Goal: Book appointment/travel/reservation

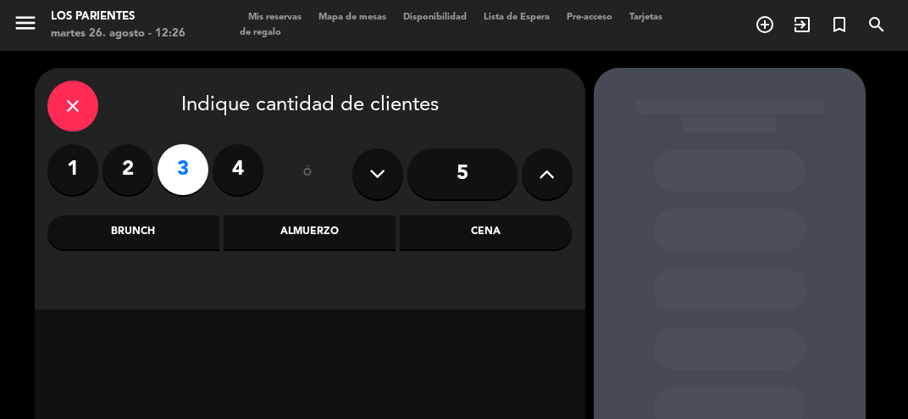
click at [487, 245] on div "Cena" at bounding box center [486, 232] width 172 height 34
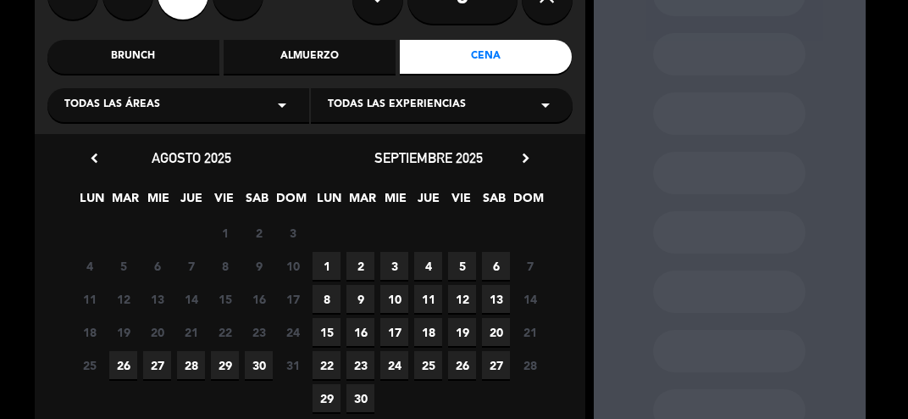
scroll to position [183, 0]
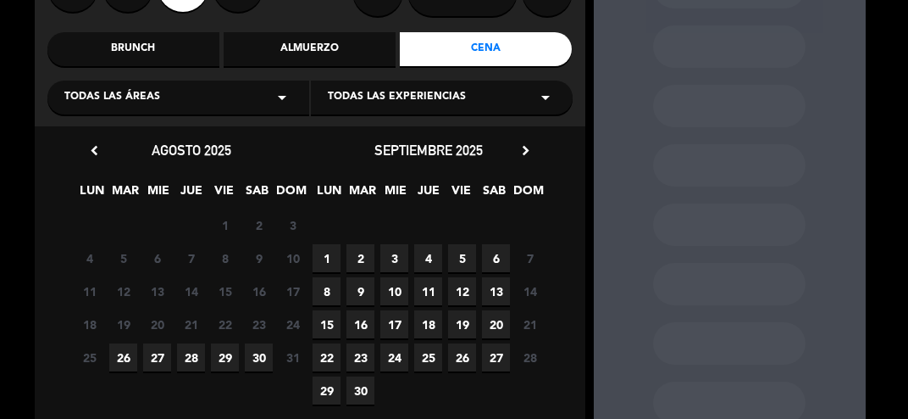
click at [124, 364] on span "26" at bounding box center [123, 357] width 28 height 28
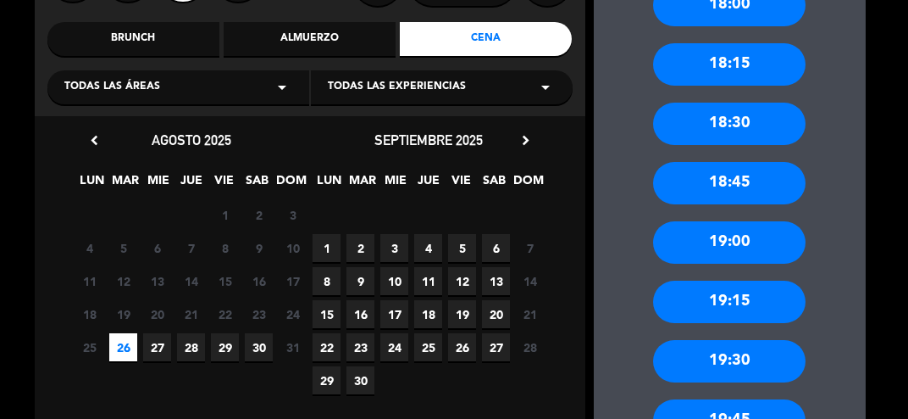
click at [702, 366] on div "19:30" at bounding box center [729, 361] width 153 height 42
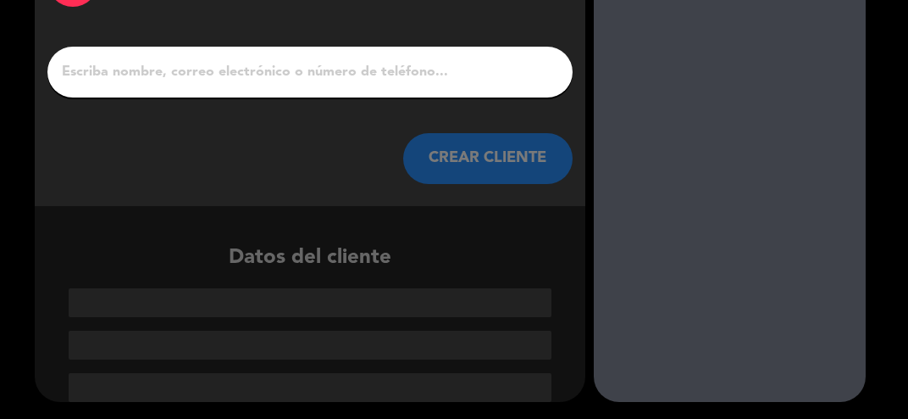
scroll to position [47, 0]
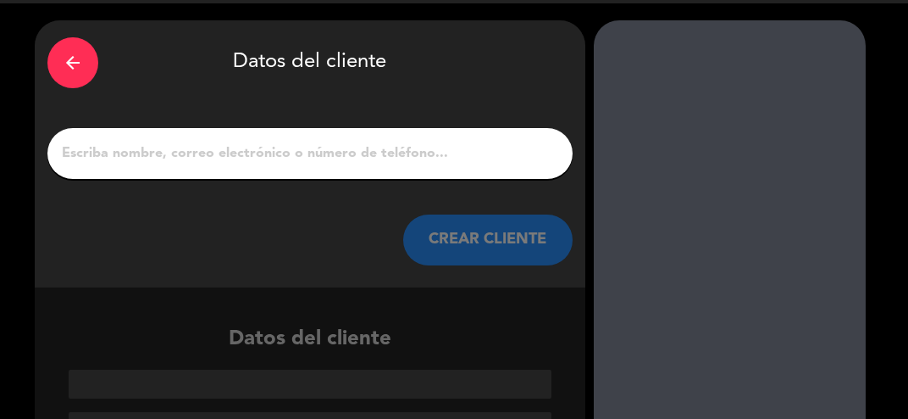
click at [246, 151] on input "1" at bounding box center [310, 154] width 500 height 24
click at [256, 161] on input "1" at bounding box center [310, 154] width 500 height 24
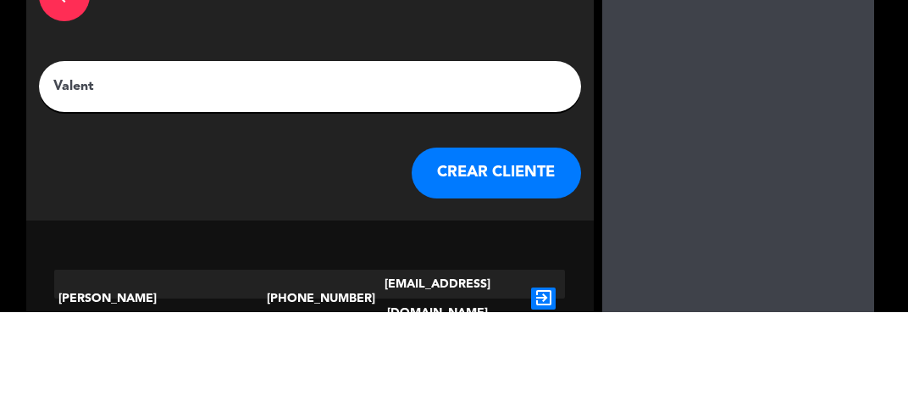
scroll to position [8, 0]
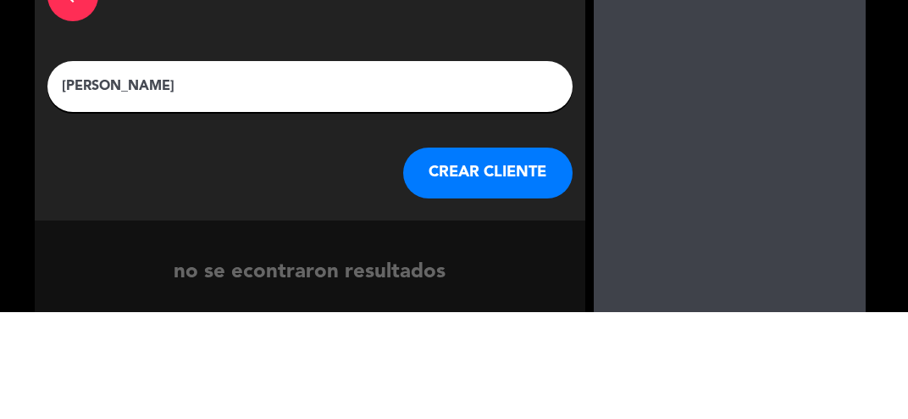
type input "[PERSON_NAME]"
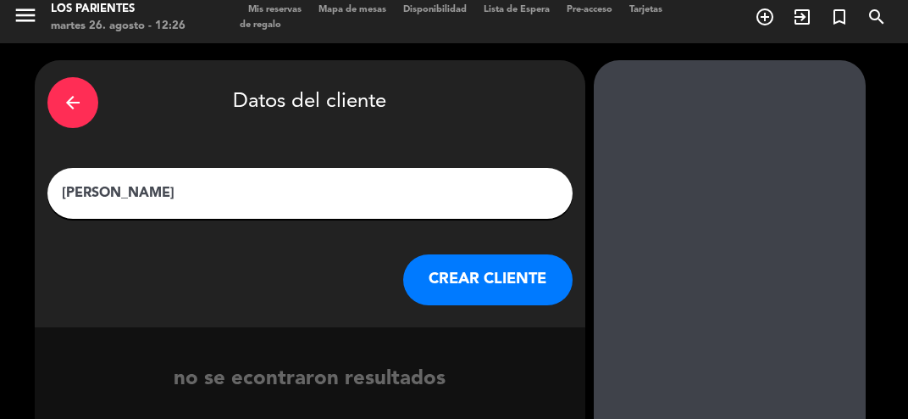
click at [486, 297] on button "CREAR CLIENTE" at bounding box center [487, 279] width 169 height 51
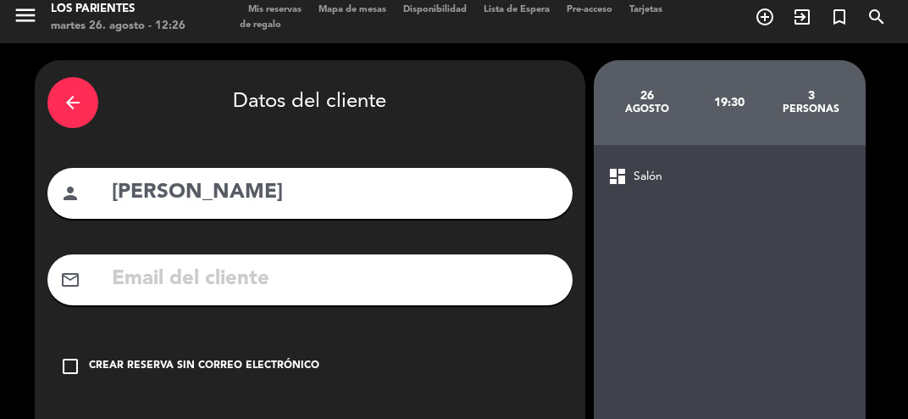
scroll to position [90, 0]
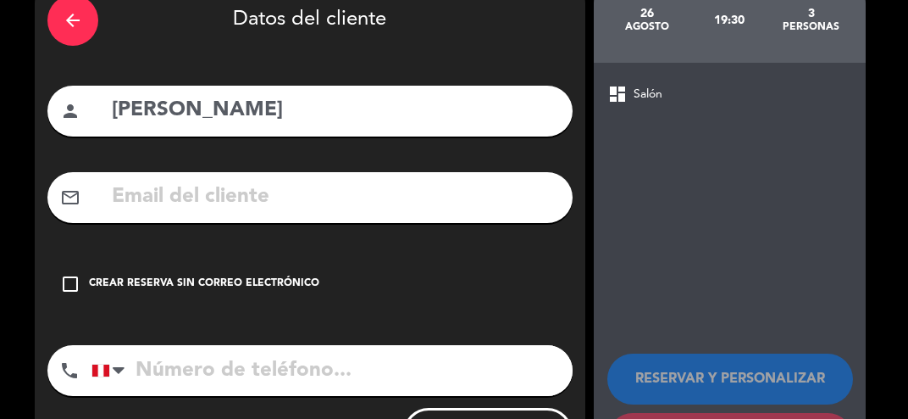
click at [66, 279] on icon "check_box_outline_blank" at bounding box center [70, 284] width 20 height 20
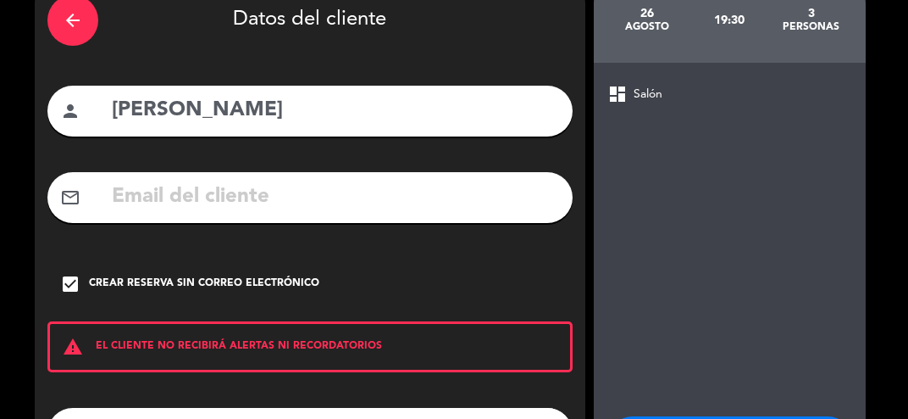
scroll to position [153, 0]
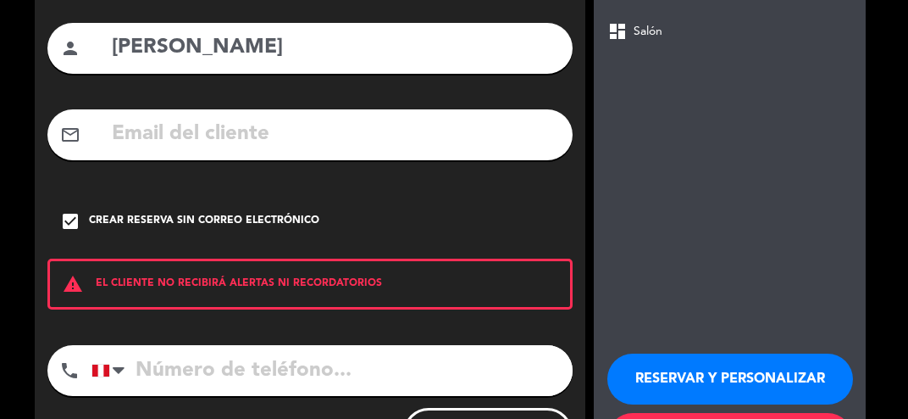
click at [685, 386] on button "RESERVAR Y PERSONALIZAR" at bounding box center [731, 378] width 246 height 51
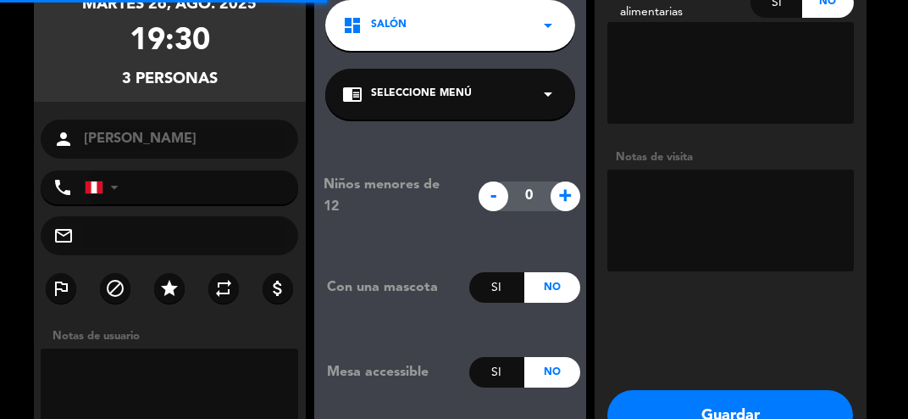
scroll to position [68, 0]
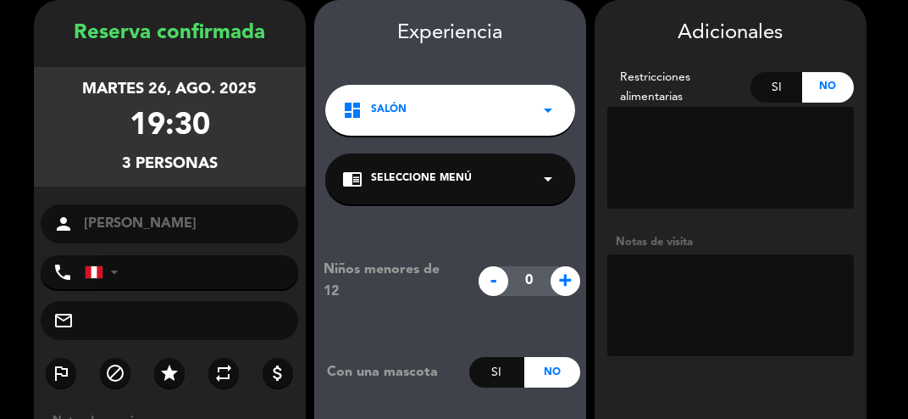
click at [676, 274] on textarea at bounding box center [731, 305] width 247 height 102
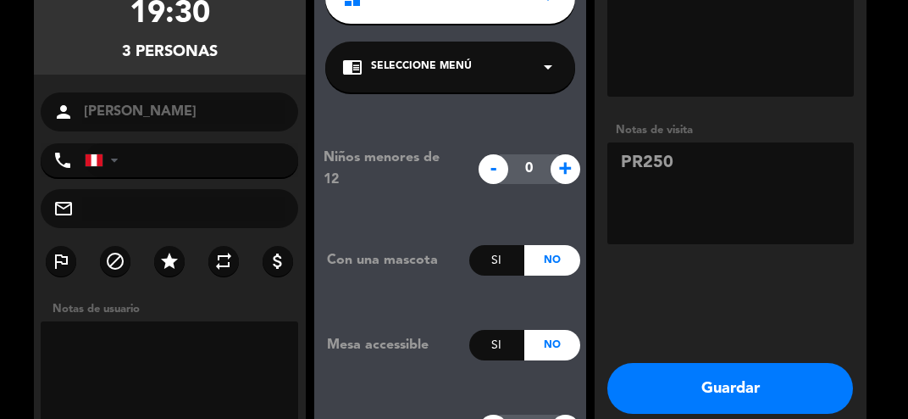
type textarea "PR250"
click at [671, 401] on button "Guardar" at bounding box center [731, 388] width 246 height 51
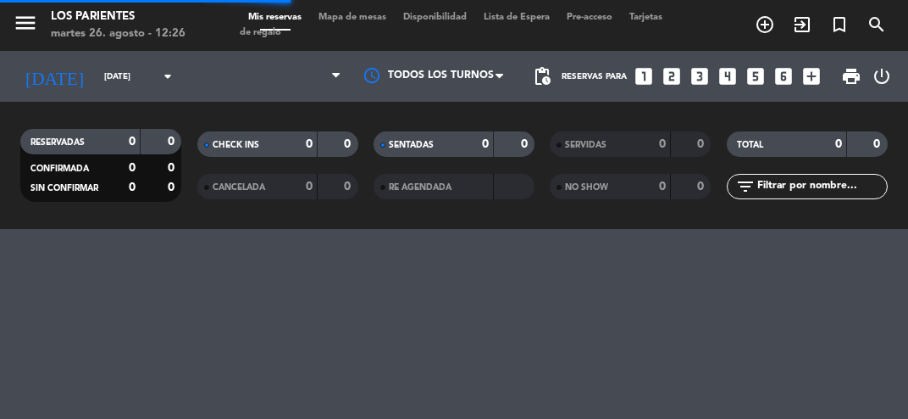
scroll to position [0, 0]
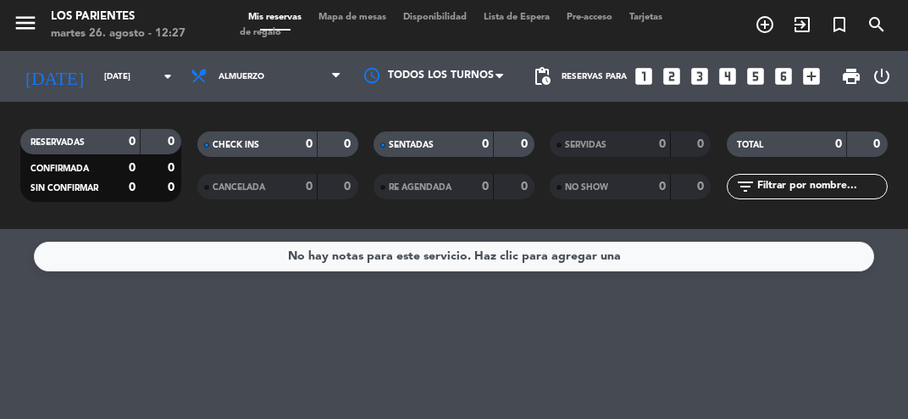
click at [668, 83] on icon "looks_two" at bounding box center [672, 76] width 22 height 22
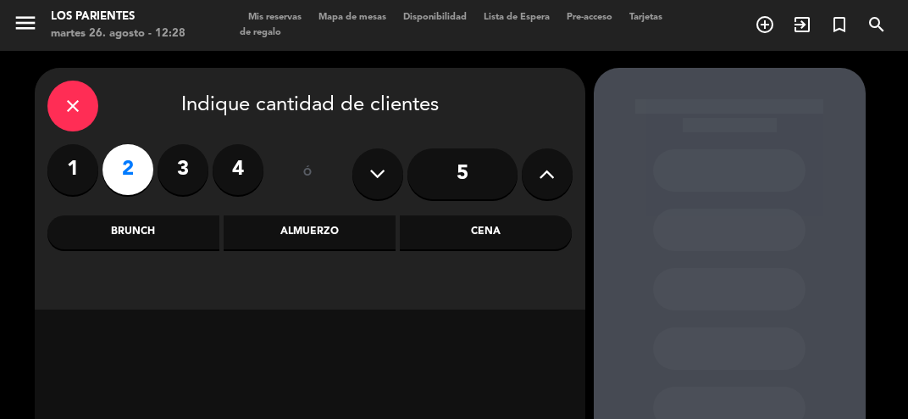
click at [315, 235] on div "Almuerzo" at bounding box center [310, 232] width 172 height 34
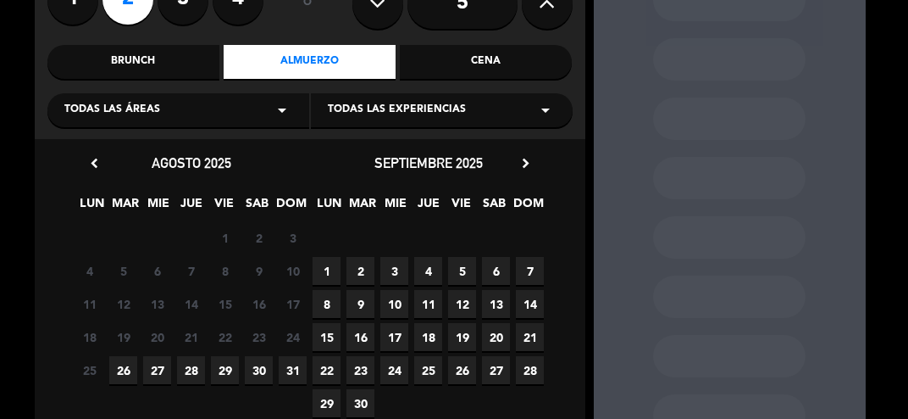
scroll to position [178, 0]
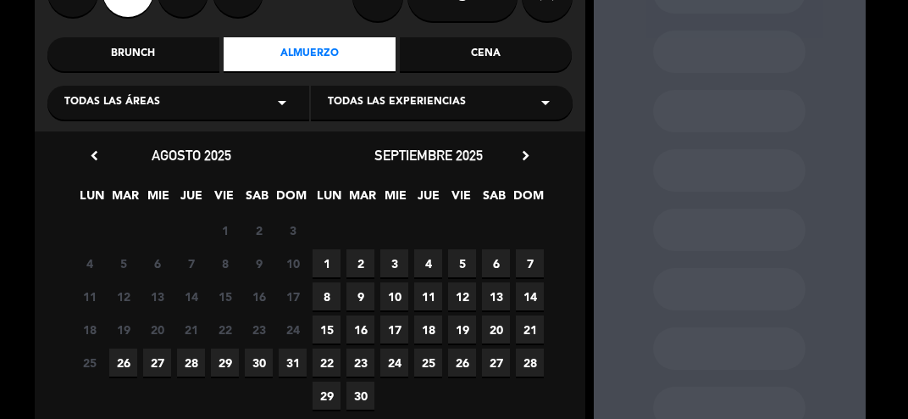
click at [161, 373] on span "27" at bounding box center [157, 362] width 28 height 28
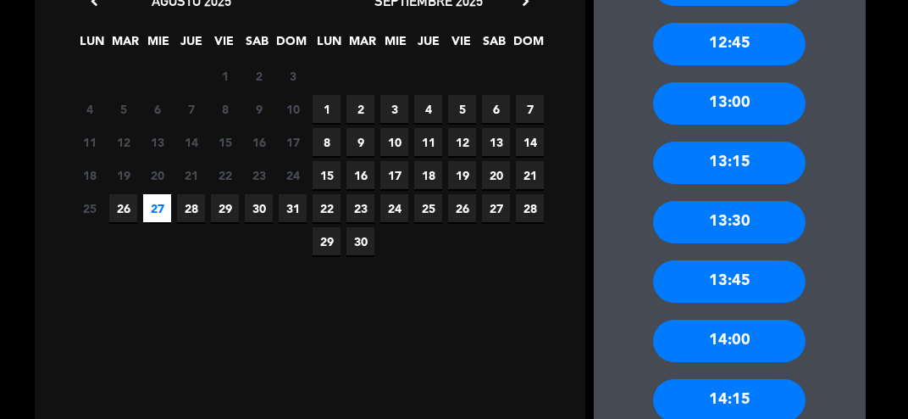
click at [712, 227] on div "13:30" at bounding box center [729, 222] width 153 height 42
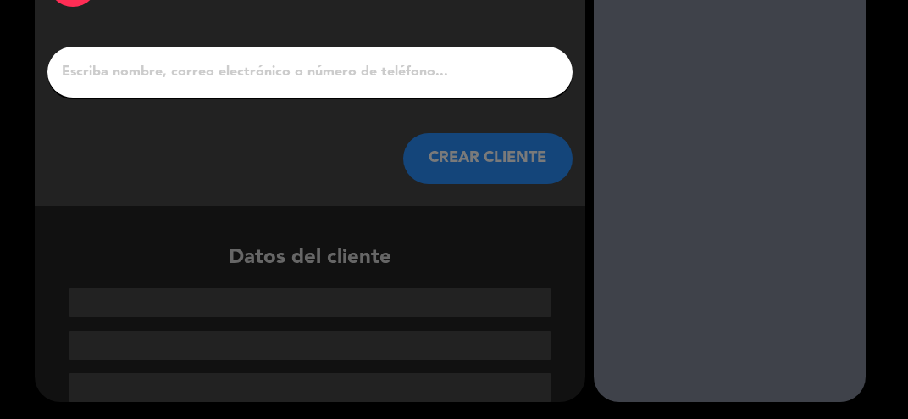
scroll to position [47, 0]
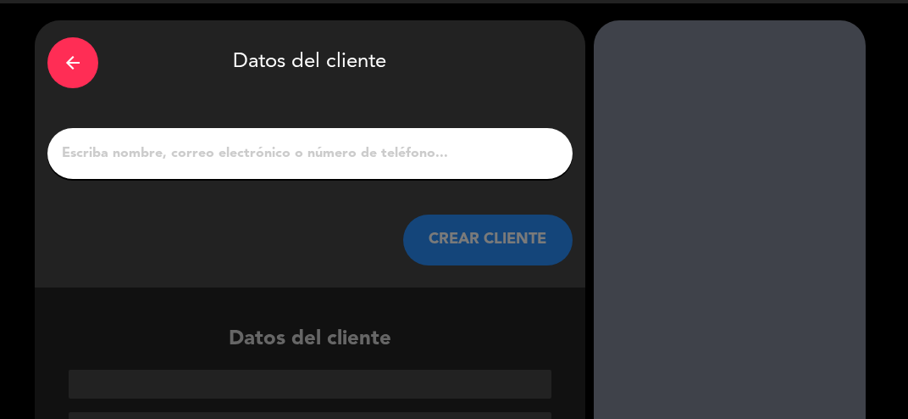
click at [139, 164] on input "1" at bounding box center [310, 154] width 500 height 24
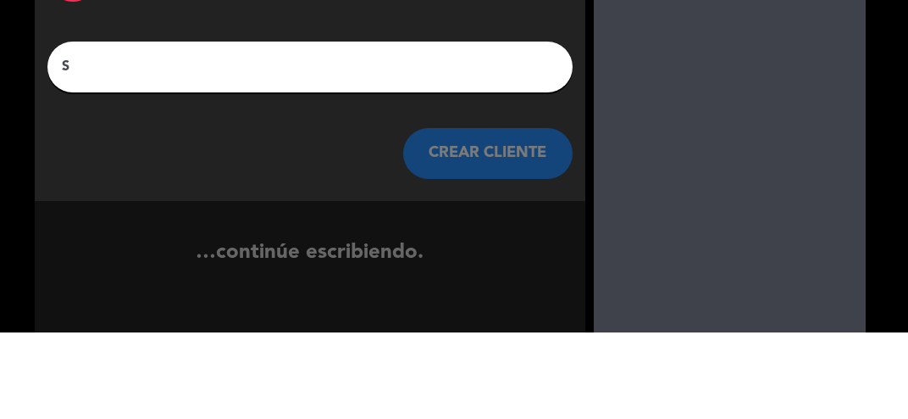
scroll to position [8, 0]
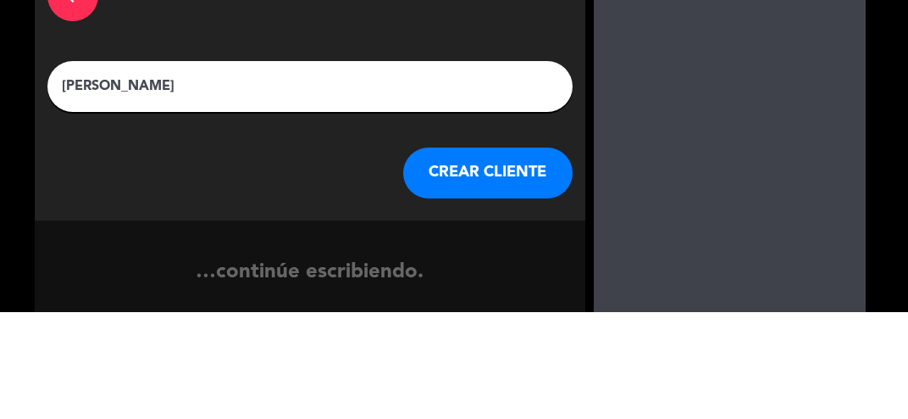
type input "[PERSON_NAME]"
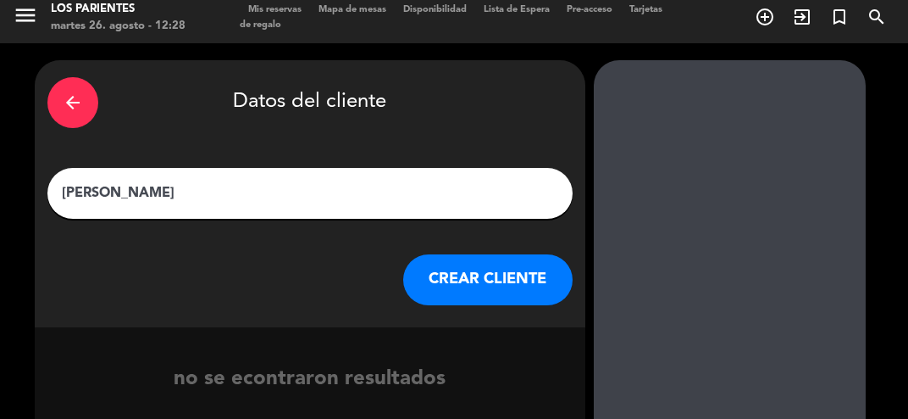
click at [479, 281] on button "CREAR CLIENTE" at bounding box center [487, 279] width 169 height 51
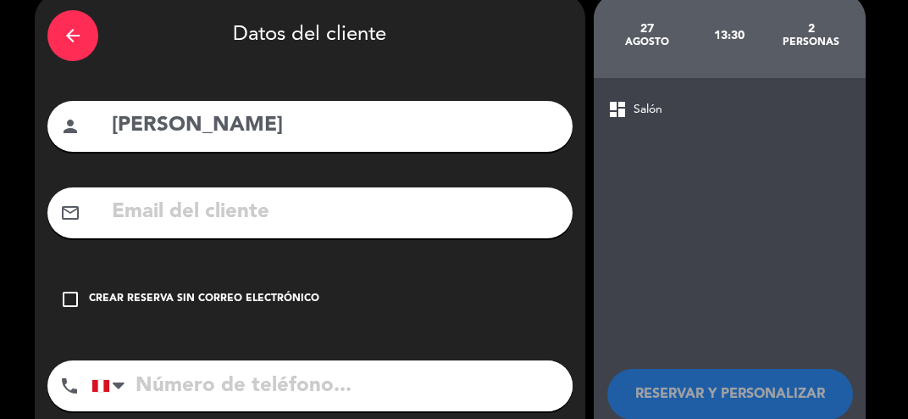
scroll to position [90, 0]
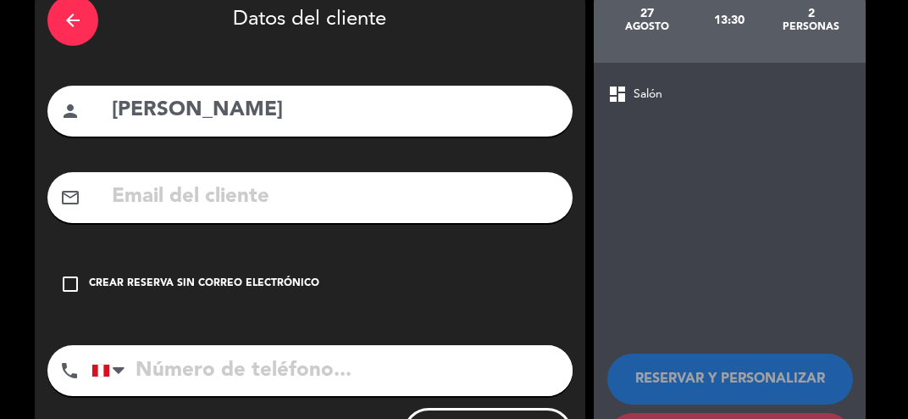
click at [62, 284] on icon "check_box_outline_blank" at bounding box center [70, 284] width 20 height 20
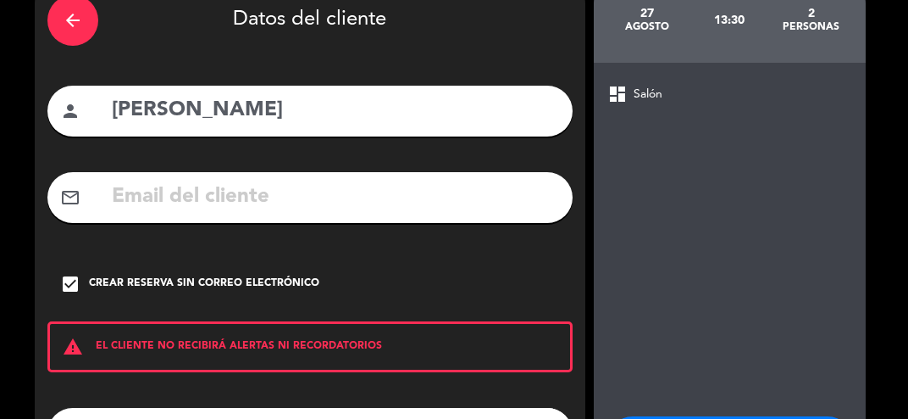
scroll to position [153, 0]
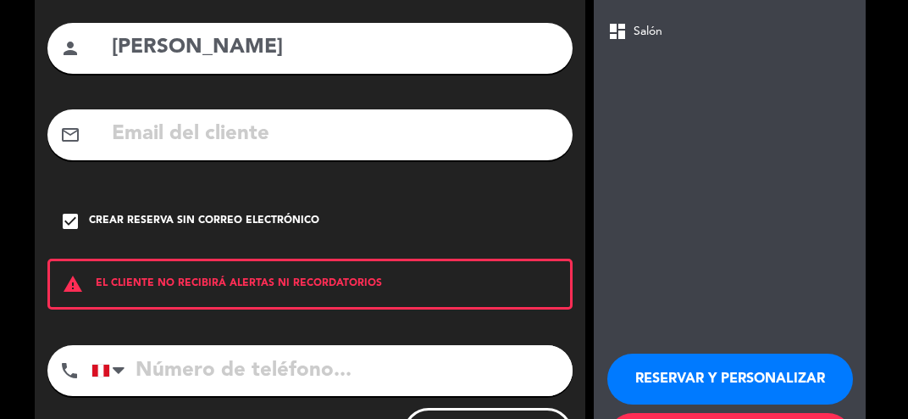
click at [690, 389] on button "RESERVAR Y PERSONALIZAR" at bounding box center [731, 378] width 246 height 51
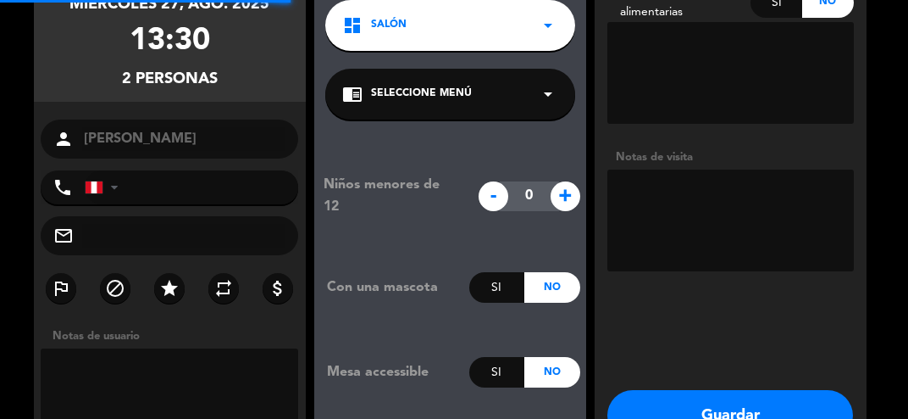
scroll to position [68, 0]
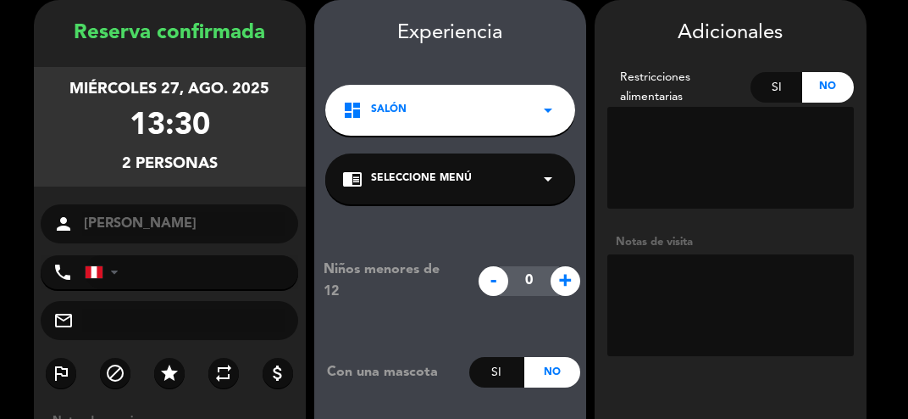
click at [695, 305] on textarea at bounding box center [731, 305] width 247 height 102
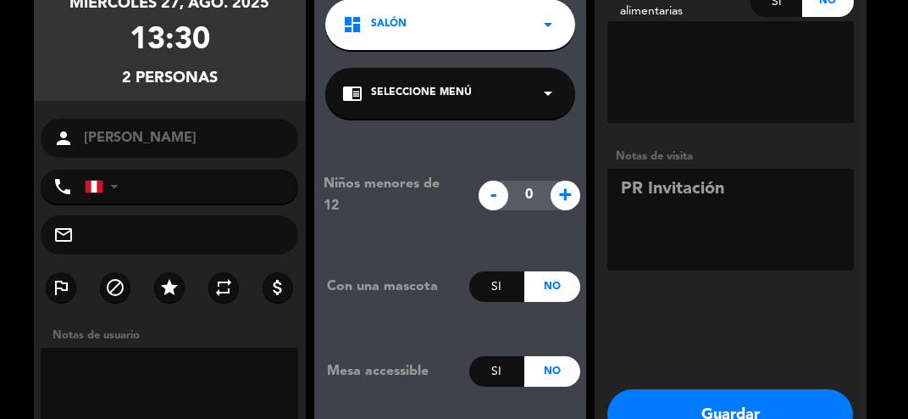
scroll to position [180, 0]
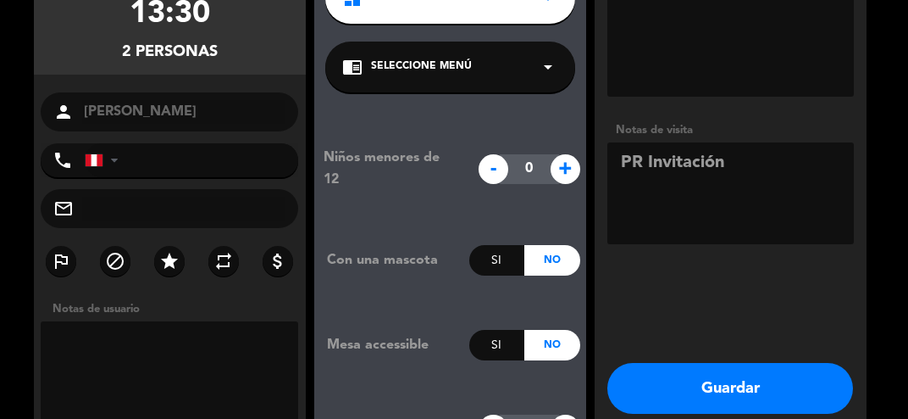
type textarea "PR Invitación"
click at [686, 390] on button "Guardar" at bounding box center [731, 388] width 246 height 51
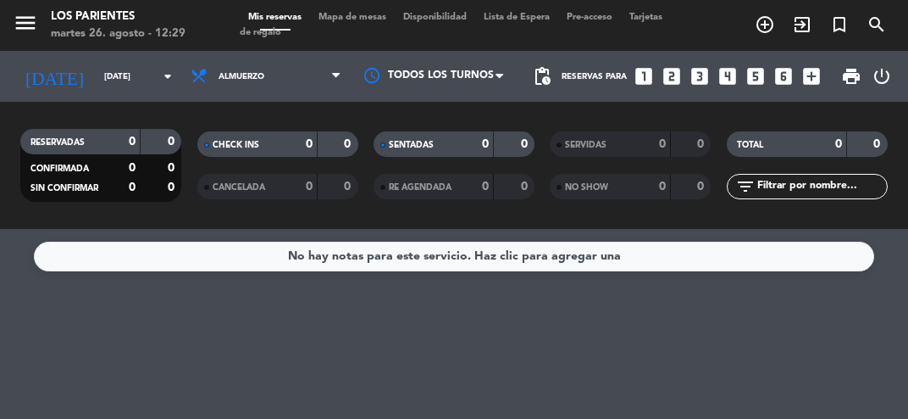
click at [671, 82] on icon "looks_two" at bounding box center [672, 76] width 22 height 22
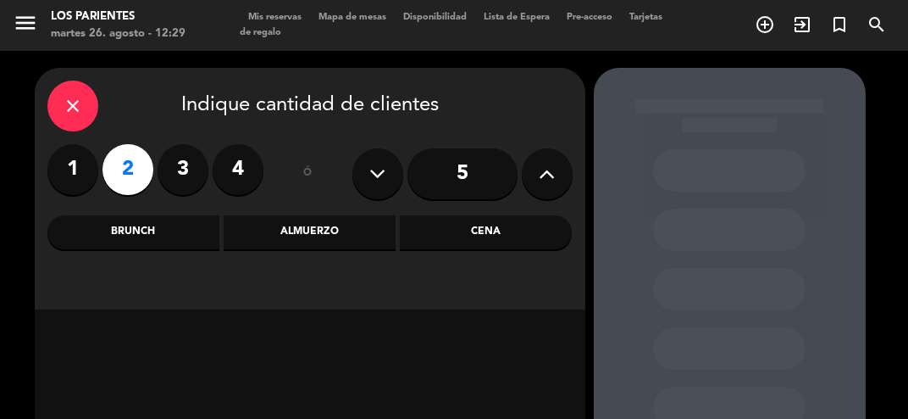
click at [500, 238] on div "Cena" at bounding box center [486, 232] width 172 height 34
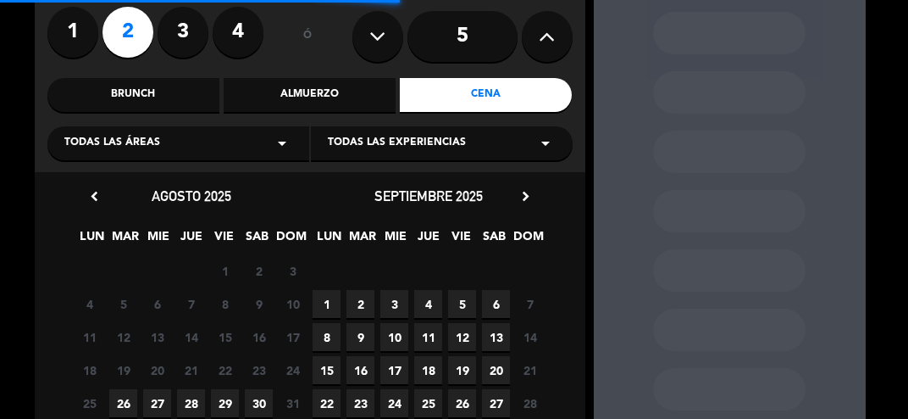
scroll to position [157, 0]
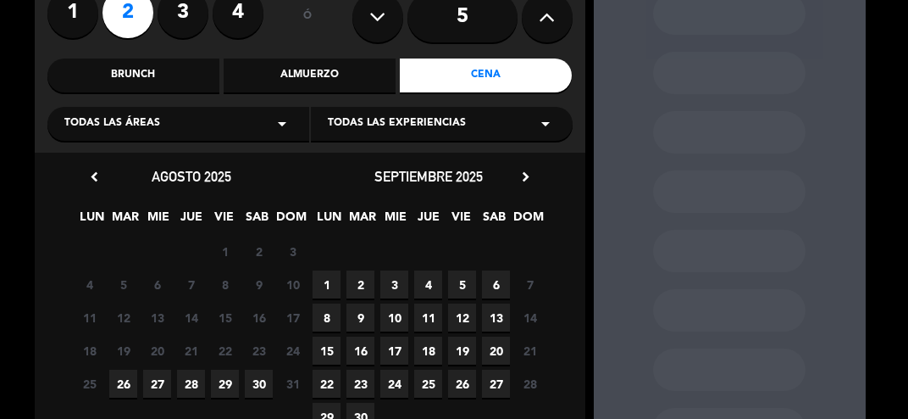
click at [115, 390] on span "26" at bounding box center [123, 383] width 28 height 28
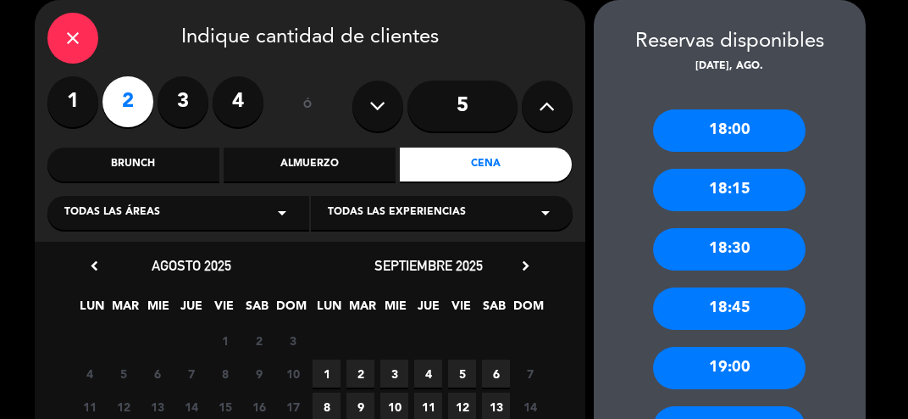
scroll to position [0, 0]
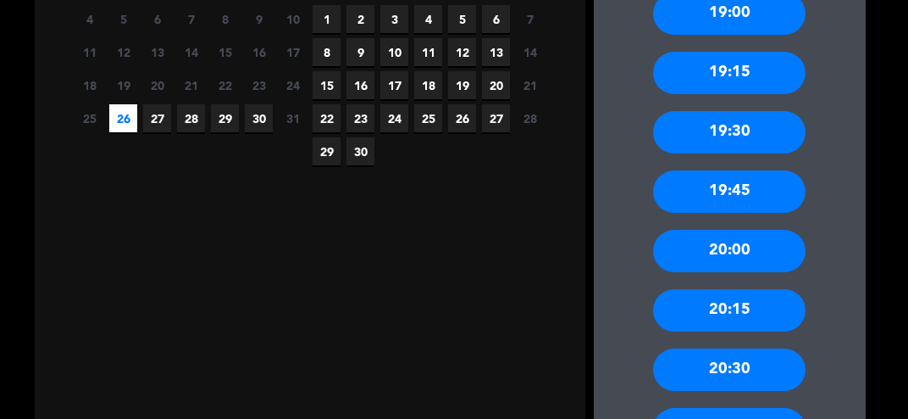
click at [161, 129] on span "27" at bounding box center [157, 118] width 28 height 28
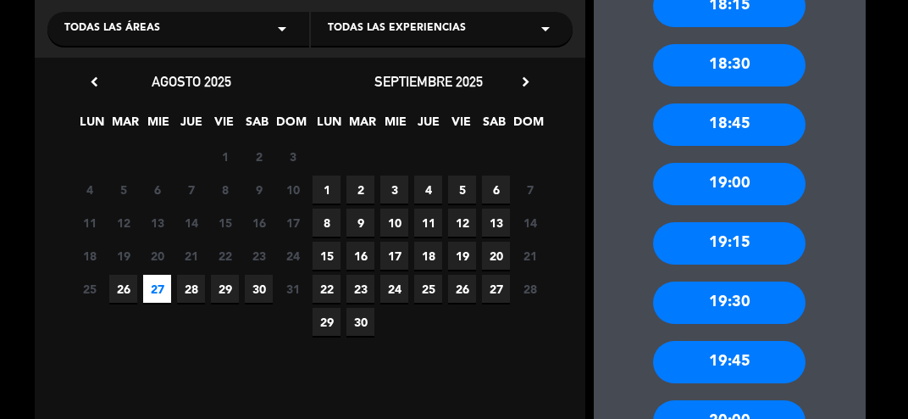
scroll to position [254, 0]
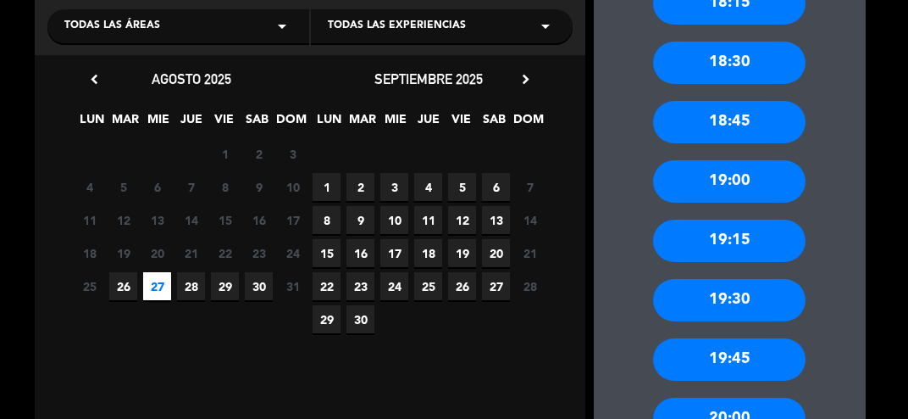
click at [752, 315] on div "19:30" at bounding box center [729, 300] width 153 height 42
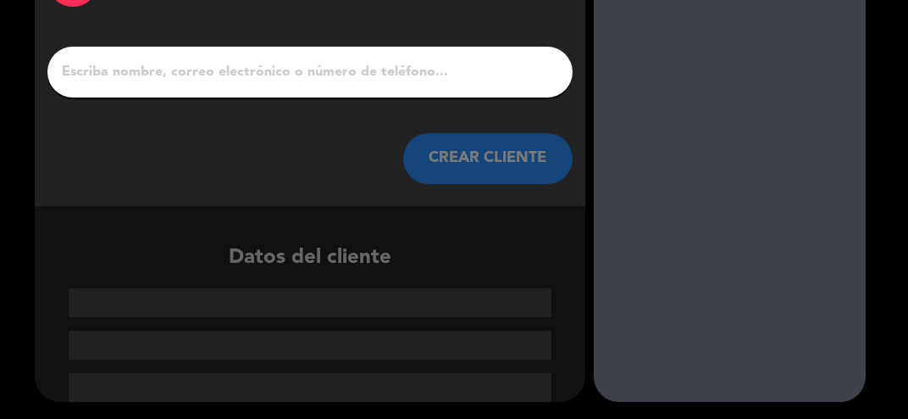
scroll to position [47, 0]
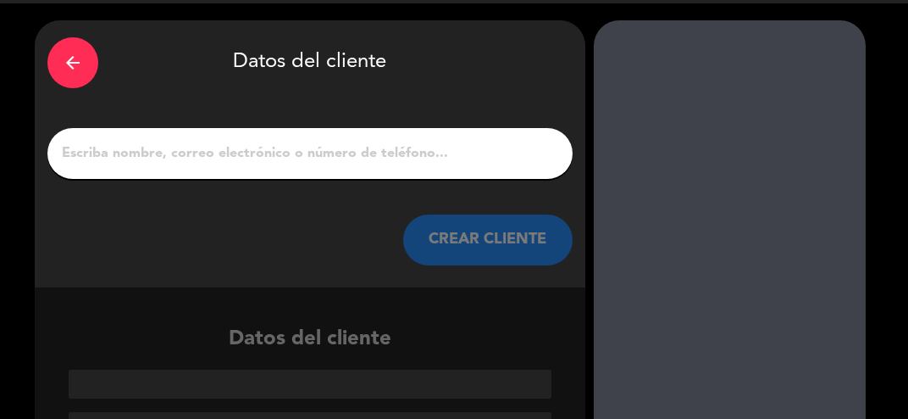
click at [130, 156] on input "1" at bounding box center [310, 154] width 500 height 24
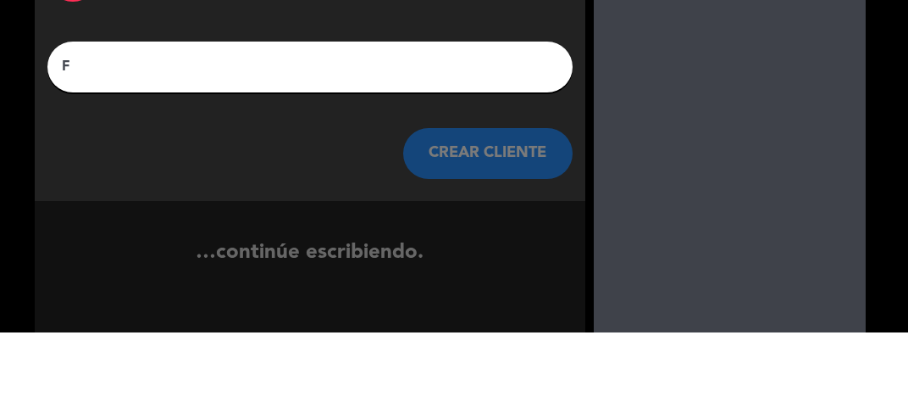
scroll to position [8, 0]
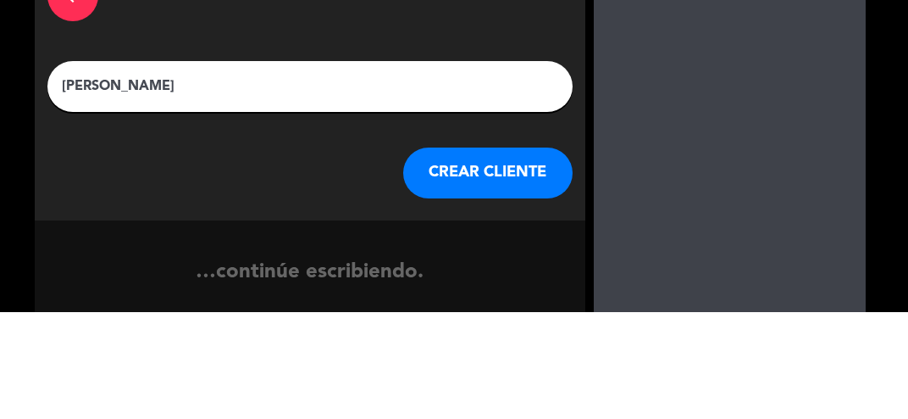
type input "[PERSON_NAME]"
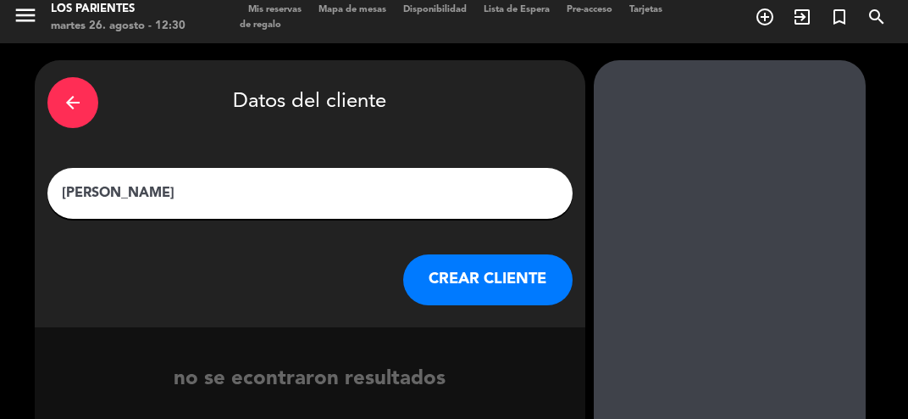
click at [465, 286] on button "CREAR CLIENTE" at bounding box center [487, 279] width 169 height 51
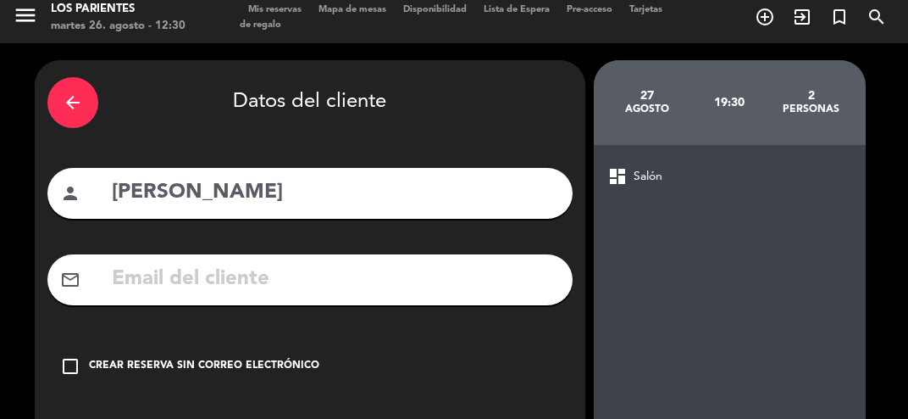
scroll to position [90, 0]
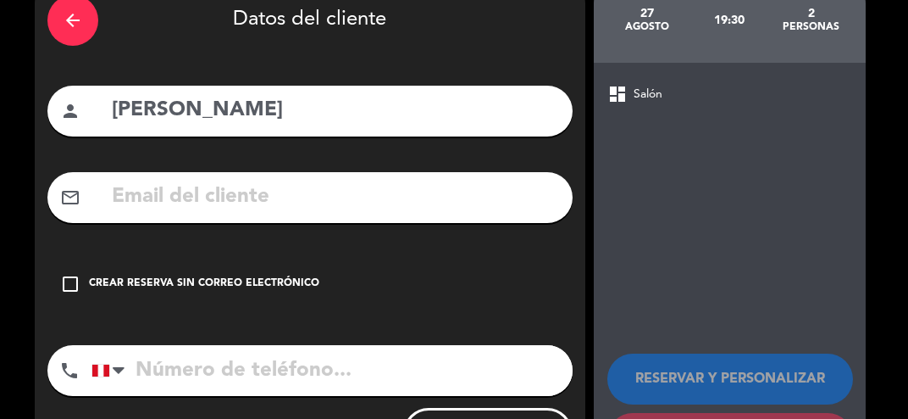
click at [68, 281] on icon "check_box_outline_blank" at bounding box center [70, 284] width 20 height 20
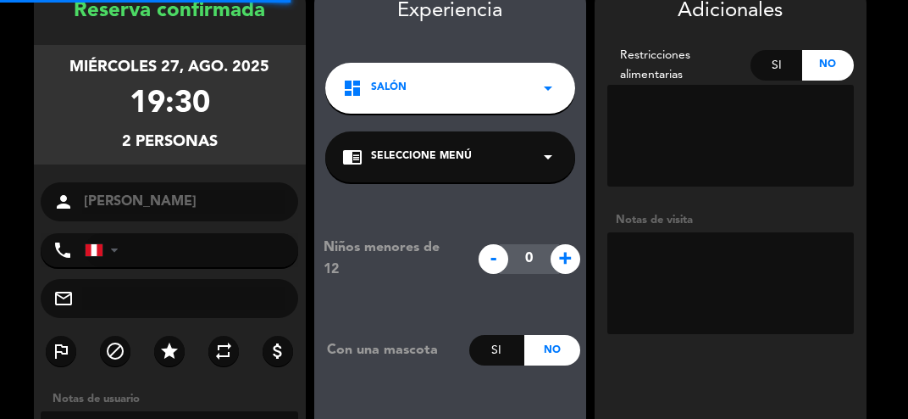
scroll to position [68, 0]
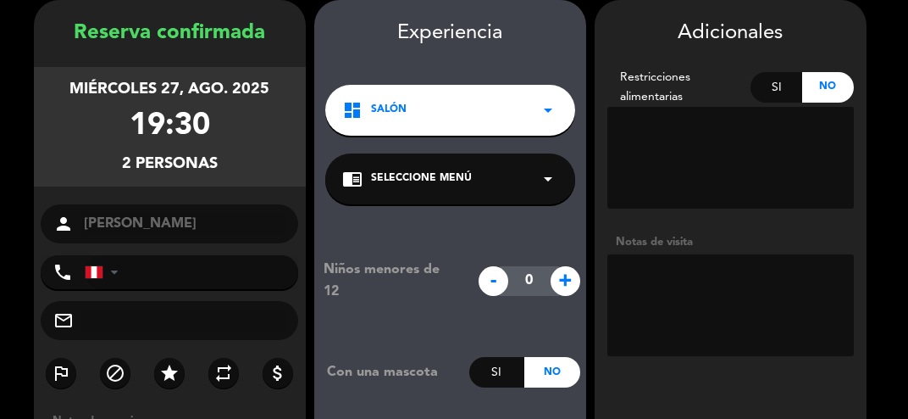
click at [673, 312] on textarea at bounding box center [731, 305] width 247 height 102
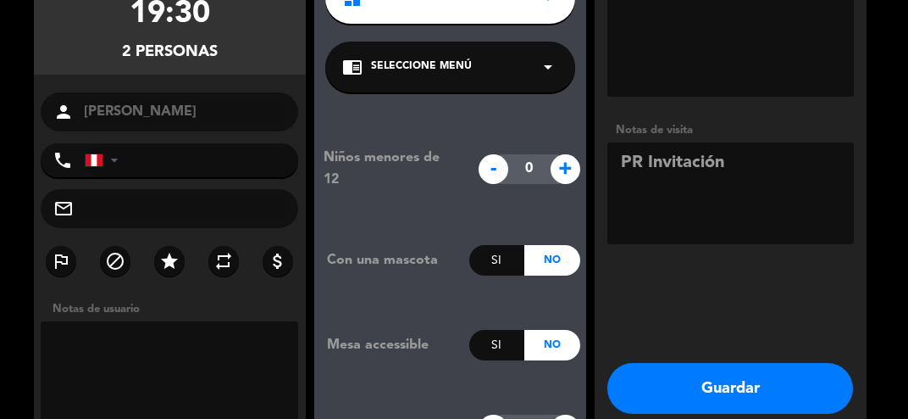
type textarea "PR Invitación"
click at [768, 401] on button "Guardar" at bounding box center [731, 388] width 246 height 51
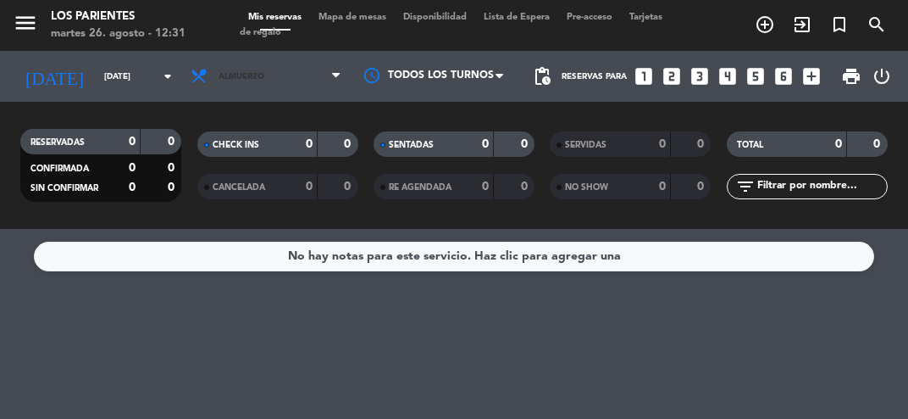
click at [244, 75] on span "Almuerzo" at bounding box center [242, 76] width 46 height 9
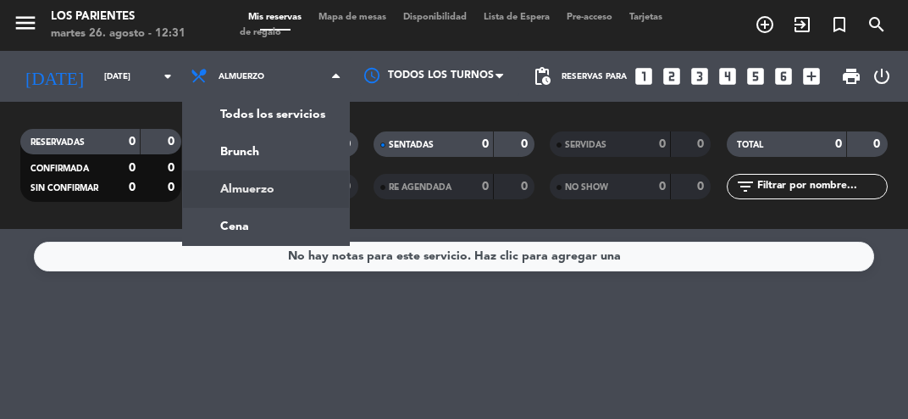
click at [250, 236] on ng-component "menu Los Parientes [DATE] 26. agosto - 12:31 Mis reservas Mapa de mesas Disponi…" at bounding box center [454, 209] width 908 height 419
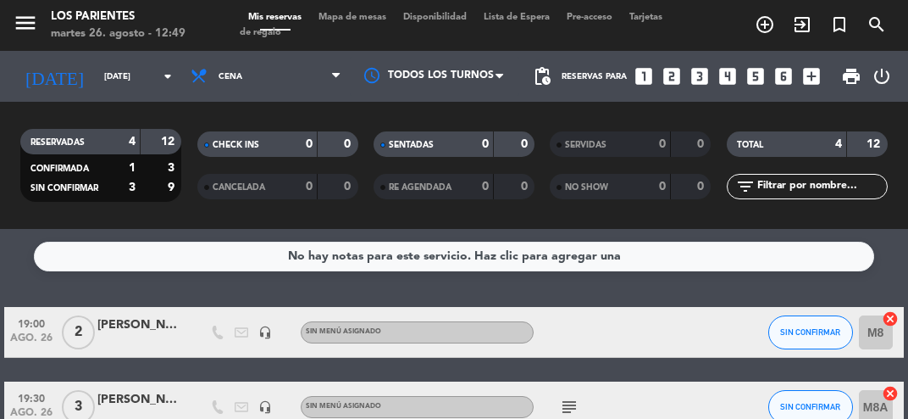
click at [671, 77] on icon "looks_two" at bounding box center [672, 76] width 22 height 22
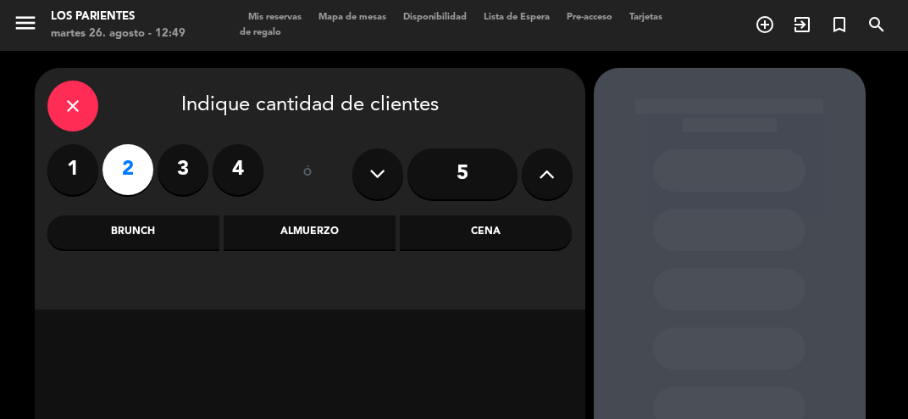
click at [348, 240] on div "Almuerzo" at bounding box center [310, 232] width 172 height 34
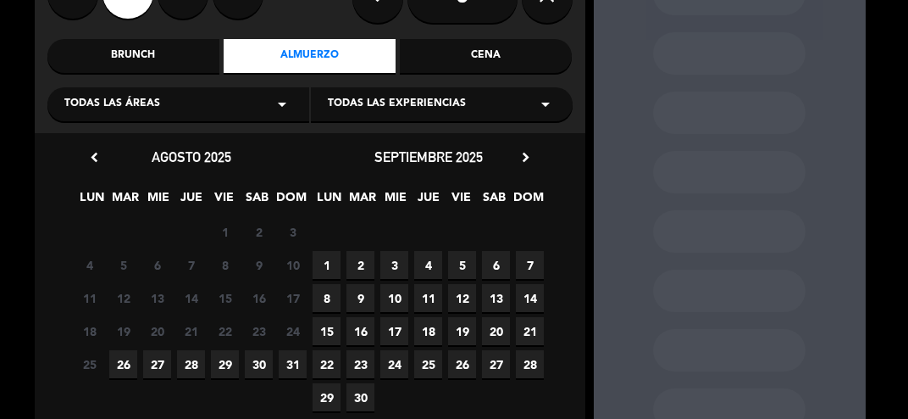
scroll to position [175, 0]
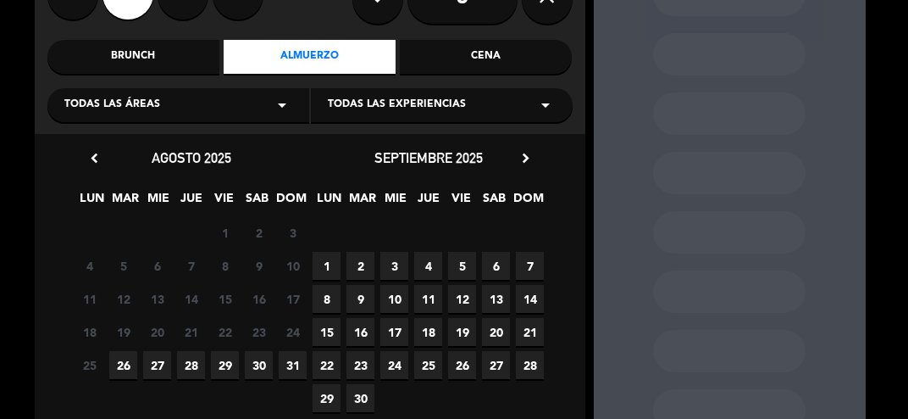
click at [291, 373] on span "31" at bounding box center [293, 365] width 28 height 28
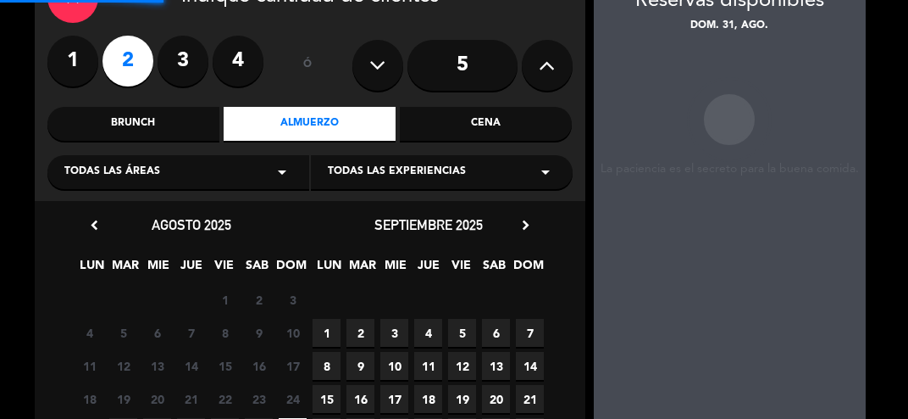
scroll to position [68, 0]
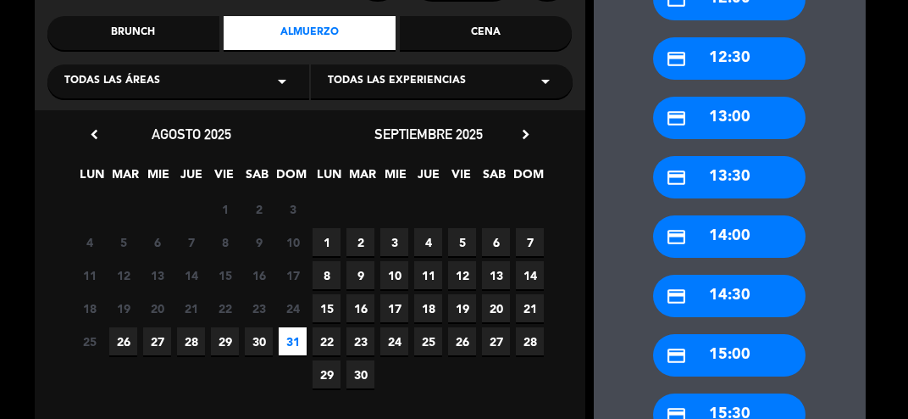
click at [761, 236] on div "credit_card 14:00" at bounding box center [729, 236] width 153 height 42
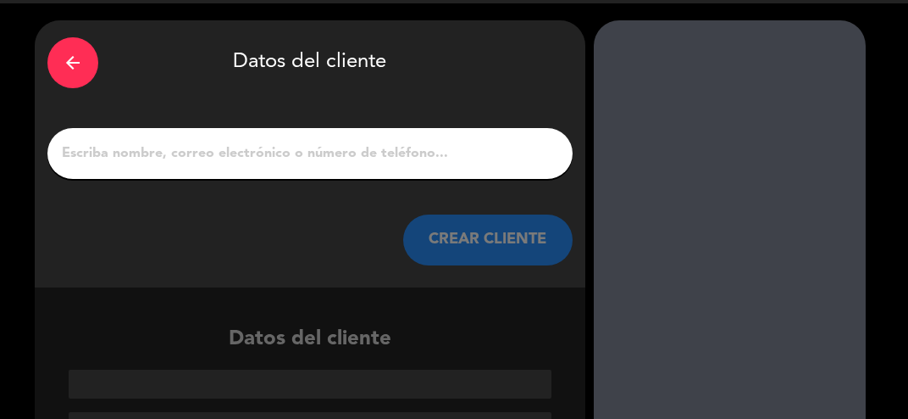
click at [420, 158] on input "1" at bounding box center [310, 154] width 500 height 24
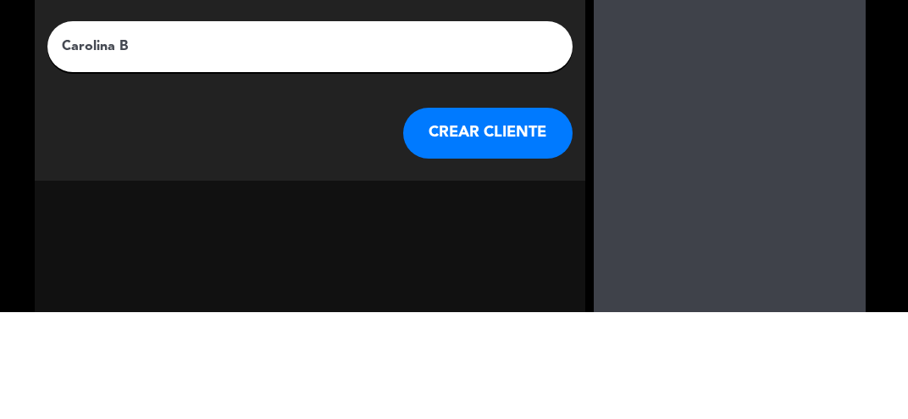
scroll to position [8, 0]
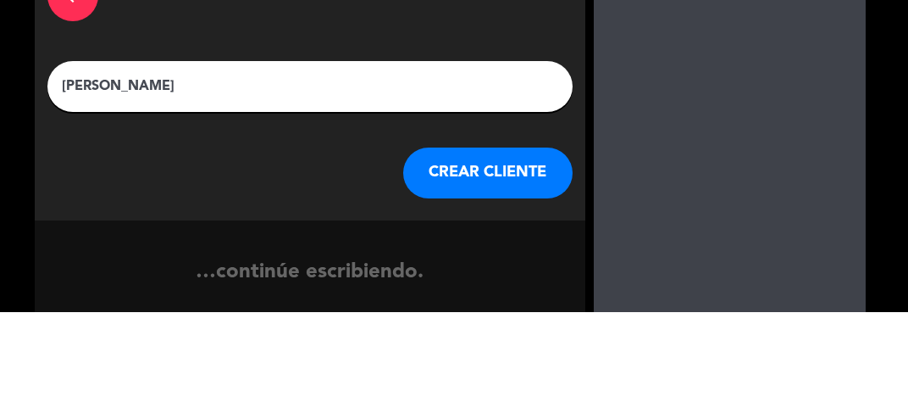
type input "[PERSON_NAME]"
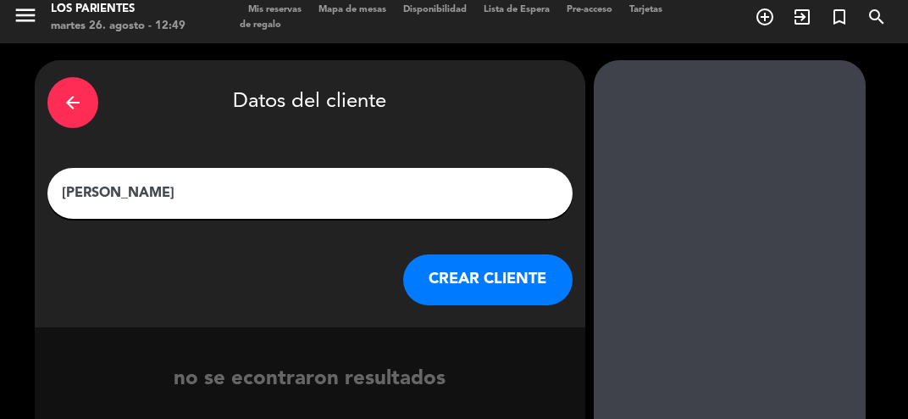
click at [500, 286] on button "CREAR CLIENTE" at bounding box center [487, 279] width 169 height 51
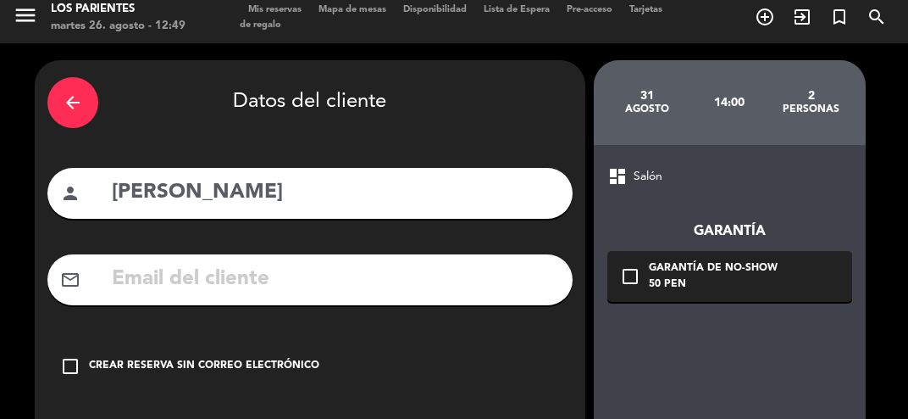
scroll to position [90, 0]
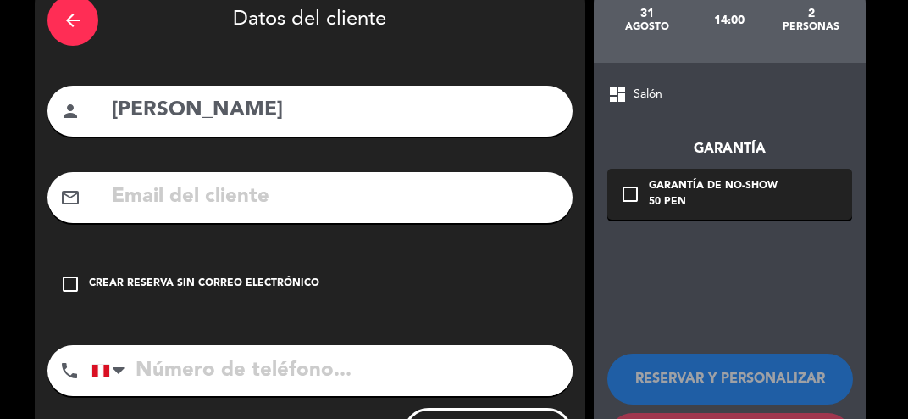
click at [75, 291] on icon "check_box_outline_blank" at bounding box center [70, 284] width 20 height 20
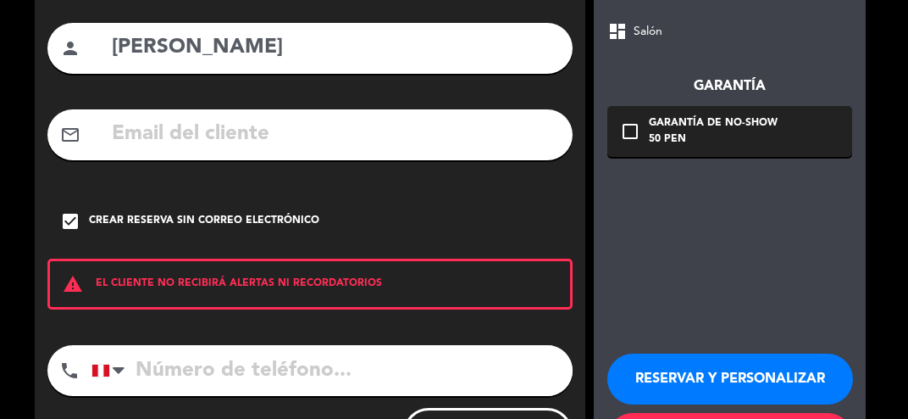
scroll to position [149, 0]
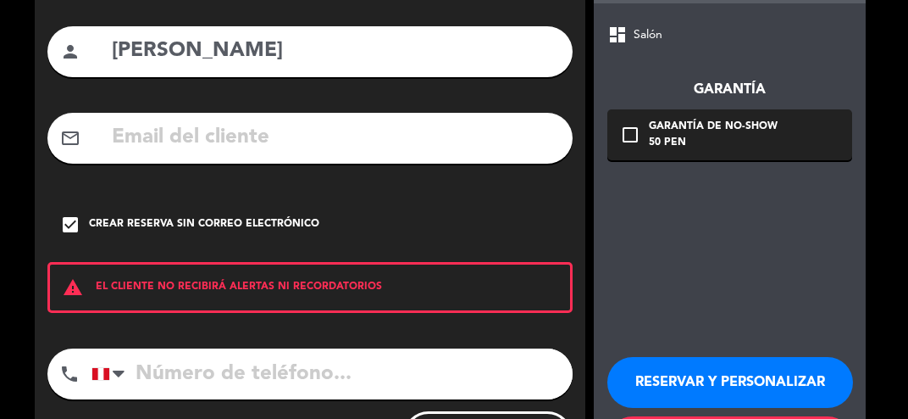
click at [769, 386] on button "RESERVAR Y PERSONALIZAR" at bounding box center [731, 382] width 246 height 51
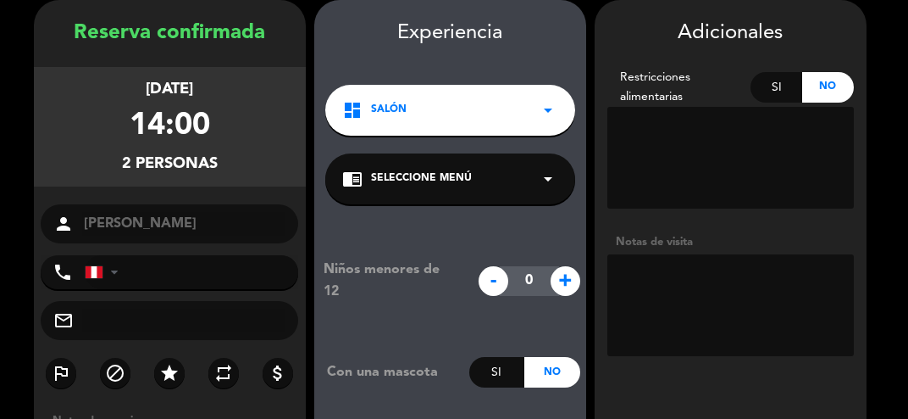
scroll to position [180, 0]
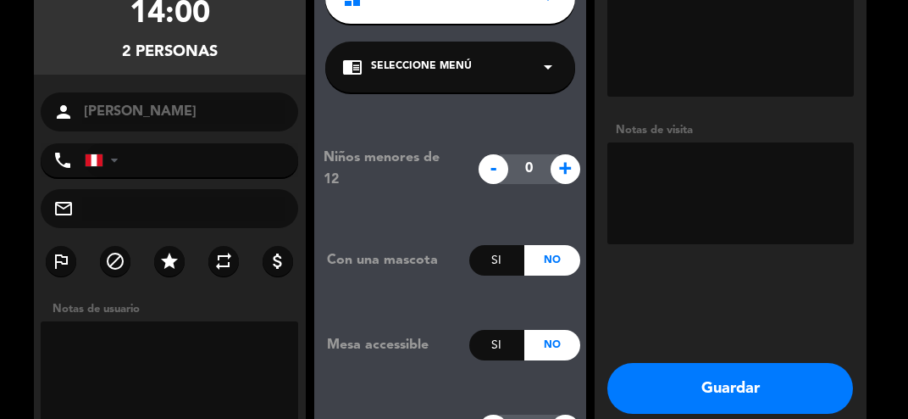
click at [759, 382] on button "Guardar" at bounding box center [731, 388] width 246 height 51
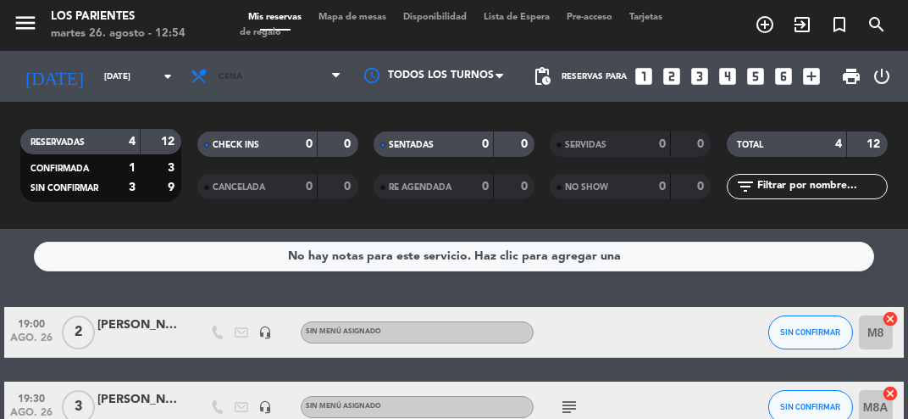
click at [325, 81] on span "Cena" at bounding box center [266, 76] width 168 height 37
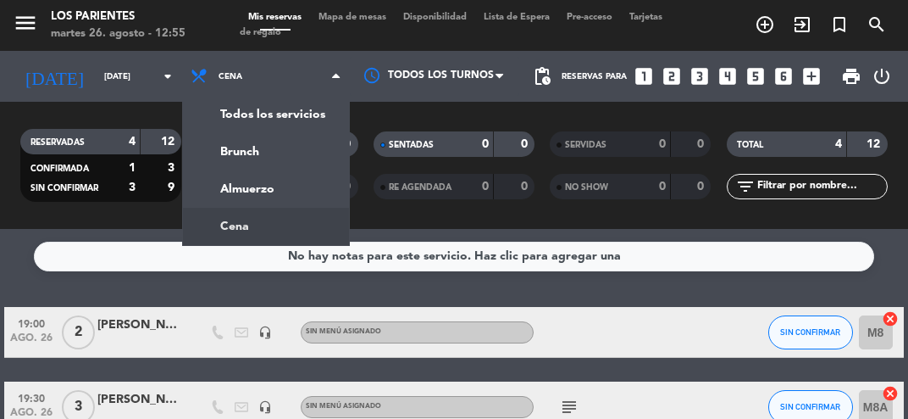
click at [308, 191] on div "menu Los Parientes [DATE] 26. agosto - 12:55 Mis reservas Mapa de mesas Disponi…" at bounding box center [454, 114] width 908 height 229
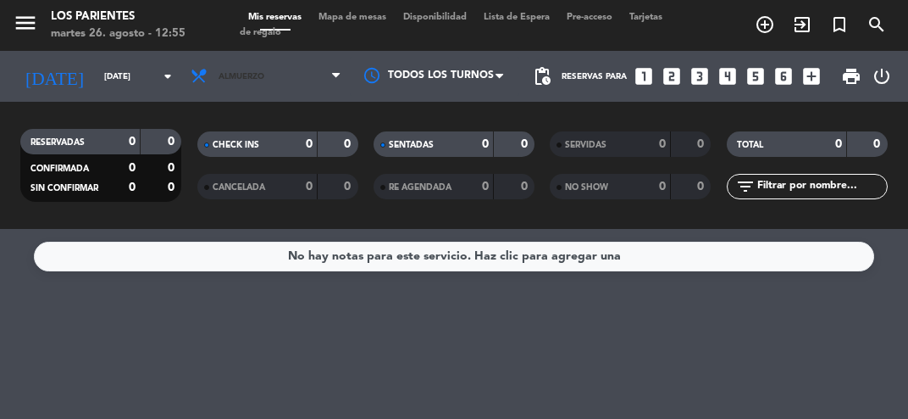
click at [325, 86] on span "Almuerzo" at bounding box center [266, 76] width 168 height 37
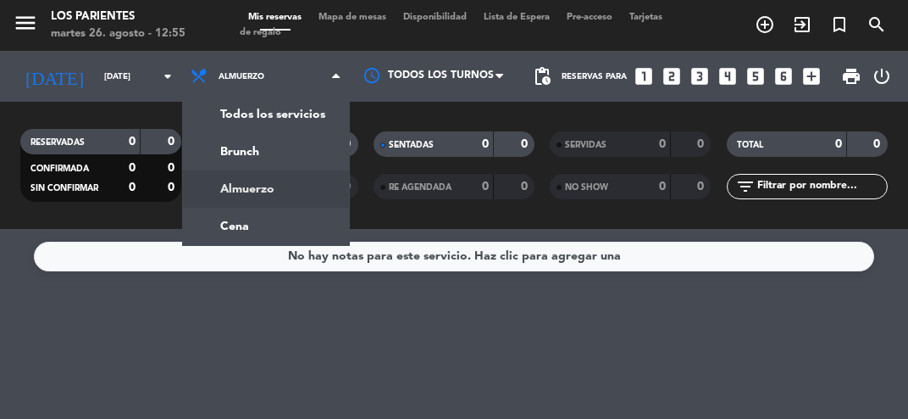
click at [302, 230] on ng-component "menu Los Parientes [DATE] 26. agosto - 12:55 Mis reservas Mapa de mesas Disponi…" at bounding box center [454, 209] width 908 height 419
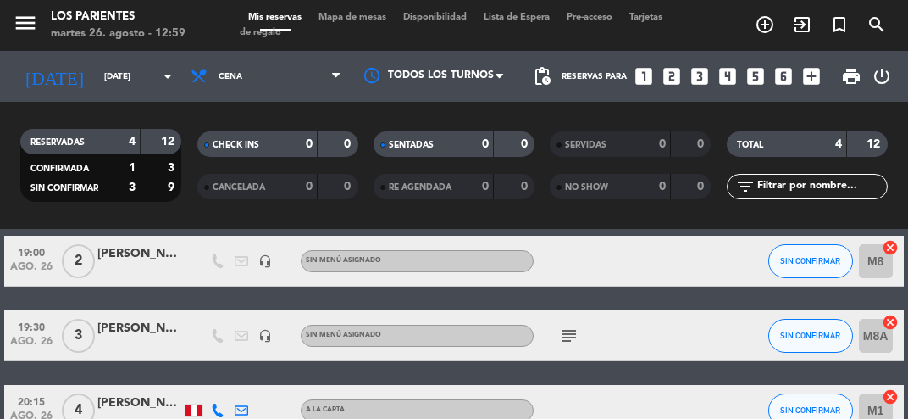
scroll to position [64, 0]
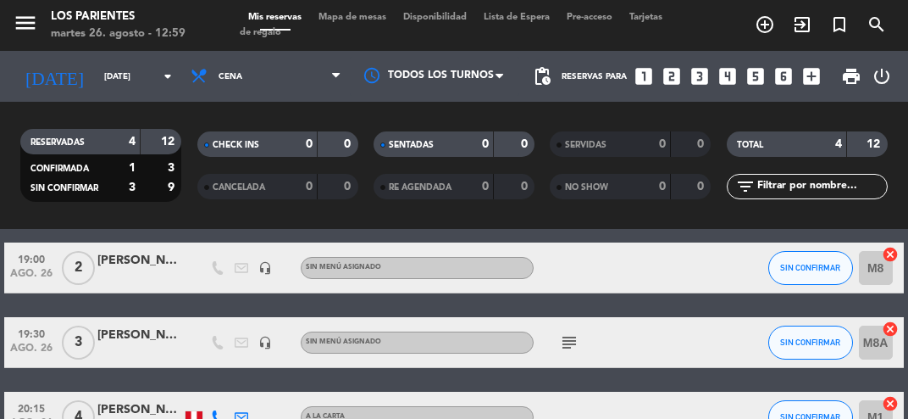
click at [568, 350] on icon "subject" at bounding box center [569, 342] width 20 height 20
click at [682, 366] on div "19:30 [DATE] 3 [PERSON_NAME] headset_mic Sin menú asignado subject PR250 SIN CO…" at bounding box center [453, 342] width 899 height 51
click at [332, 85] on span "Cena" at bounding box center [266, 76] width 168 height 37
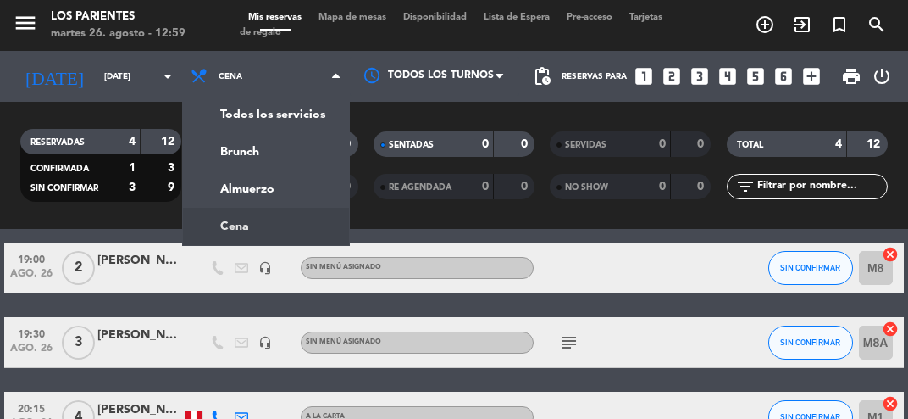
click at [311, 180] on div "menu Los Parientes [DATE] 26. agosto - 12:59 Mis reservas Mapa de mesas Disponi…" at bounding box center [454, 114] width 908 height 229
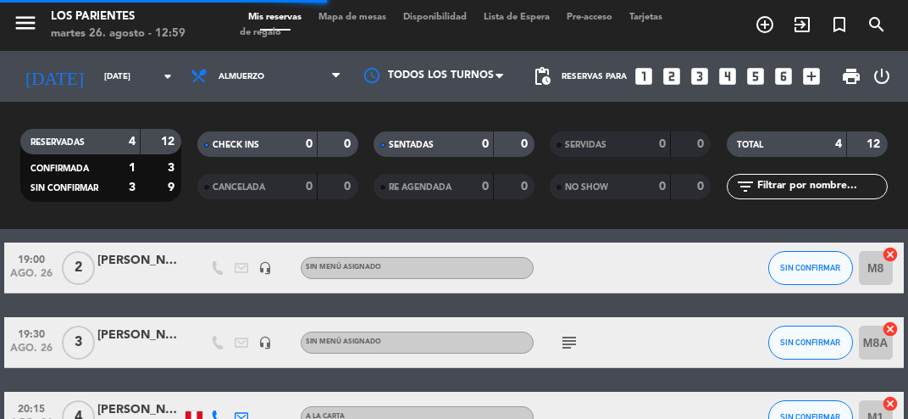
scroll to position [0, 0]
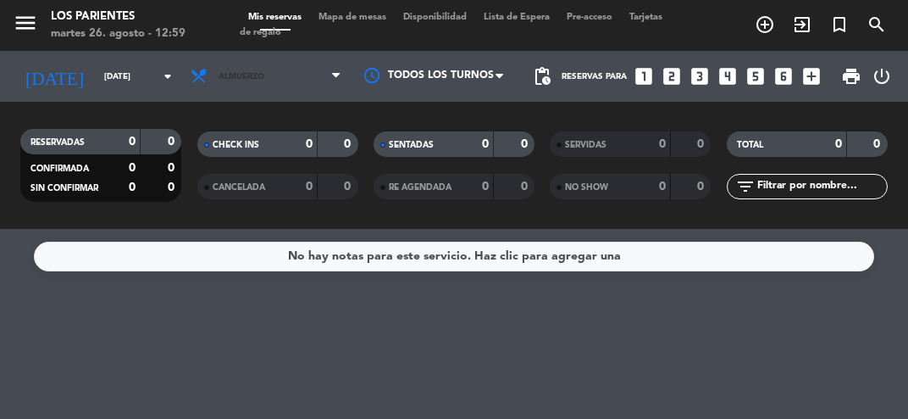
click at [338, 73] on icon at bounding box center [336, 76] width 8 height 14
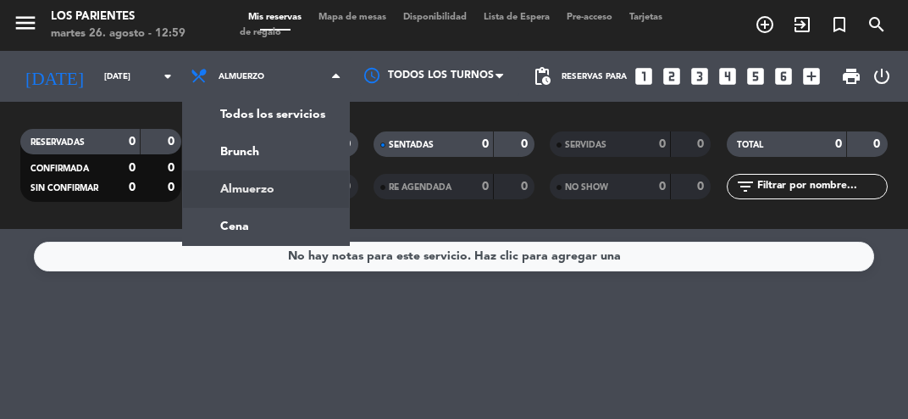
click at [307, 230] on ng-component "menu Los Parientes [DATE] 26. agosto - 12:59 Mis reservas Mapa de mesas Disponi…" at bounding box center [454, 209] width 908 height 419
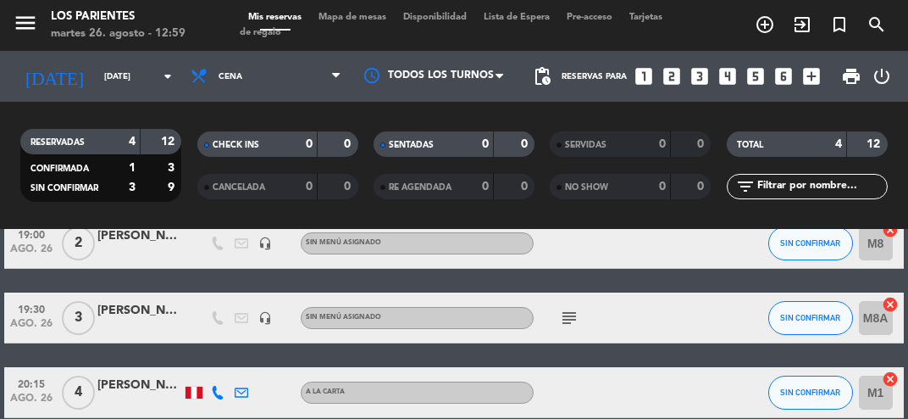
scroll to position [85, 0]
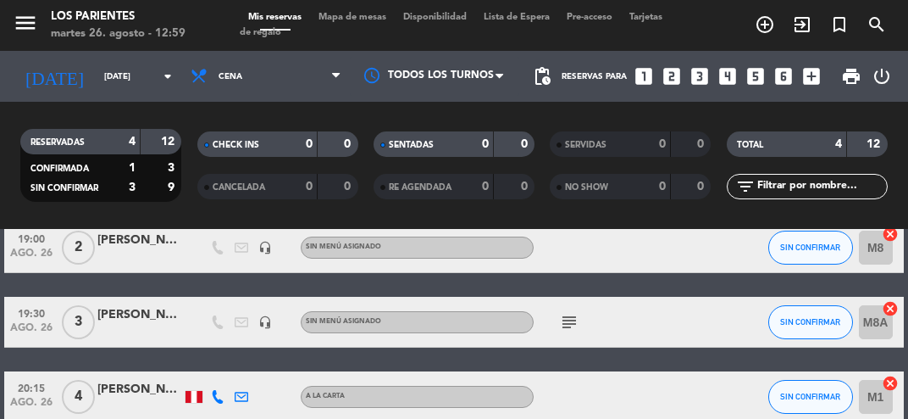
click at [576, 318] on icon "subject" at bounding box center [569, 322] width 20 height 20
click at [690, 359] on div "19:00 [DATE] 2 [PERSON_NAME] headset_mic Sin menú asignado SIN CONFIRMAR M8 can…" at bounding box center [453, 359] width 899 height 275
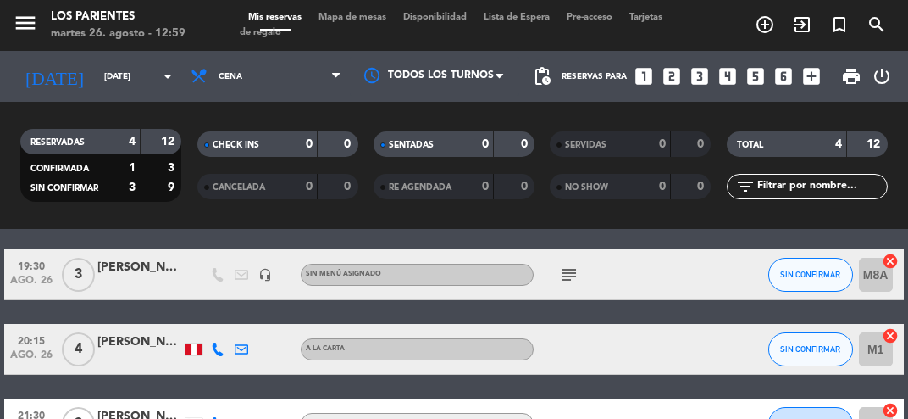
scroll to position [0, 0]
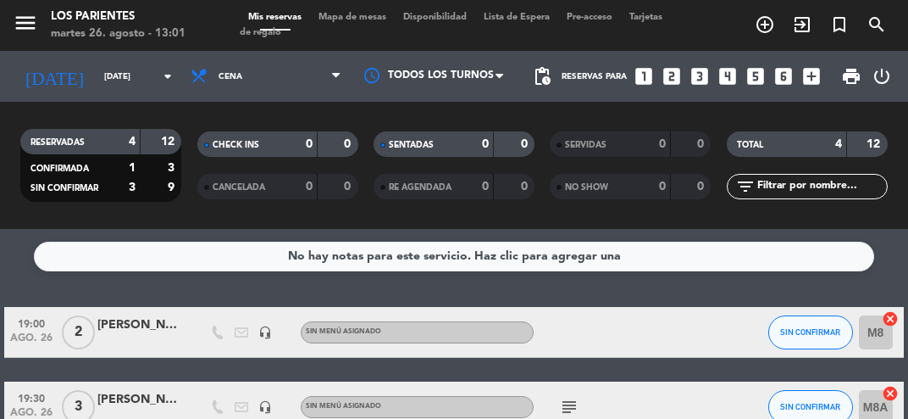
click at [177, 71] on input "[DATE]" at bounding box center [153, 77] width 114 height 26
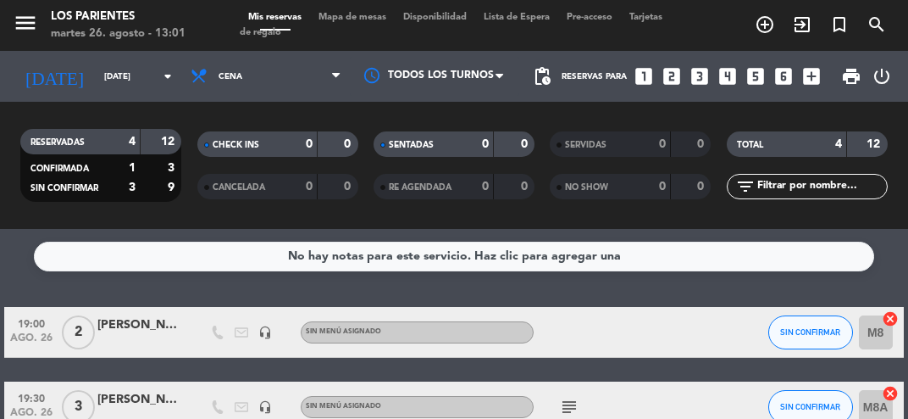
type input "vie. 29 ago."
click at [335, 69] on icon at bounding box center [336, 76] width 8 height 14
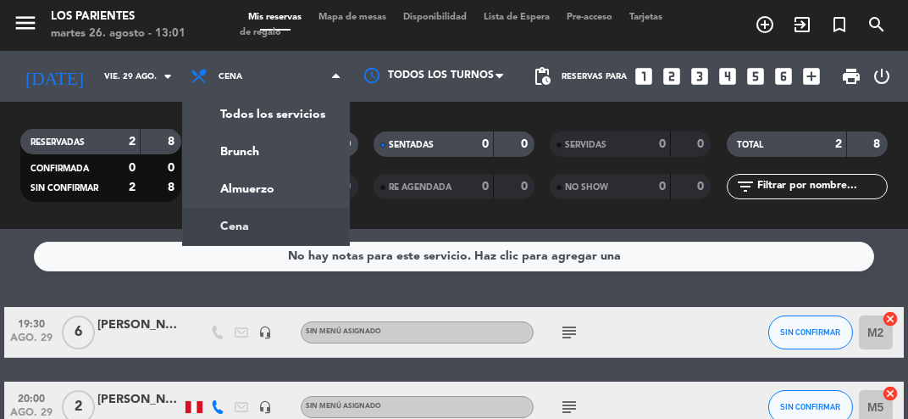
click at [295, 182] on div "menu Los Parientes [DATE] 26. agosto - 13:01 Mis reservas Mapa de mesas Disponi…" at bounding box center [454, 114] width 908 height 229
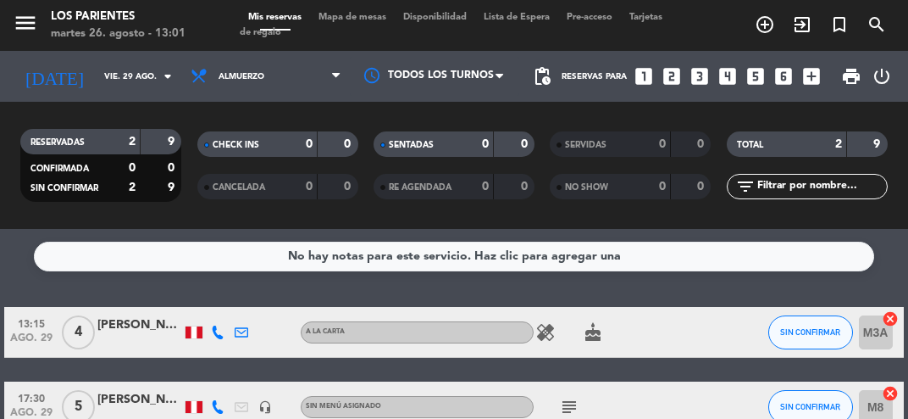
click at [663, 78] on icon "looks_two" at bounding box center [672, 76] width 22 height 22
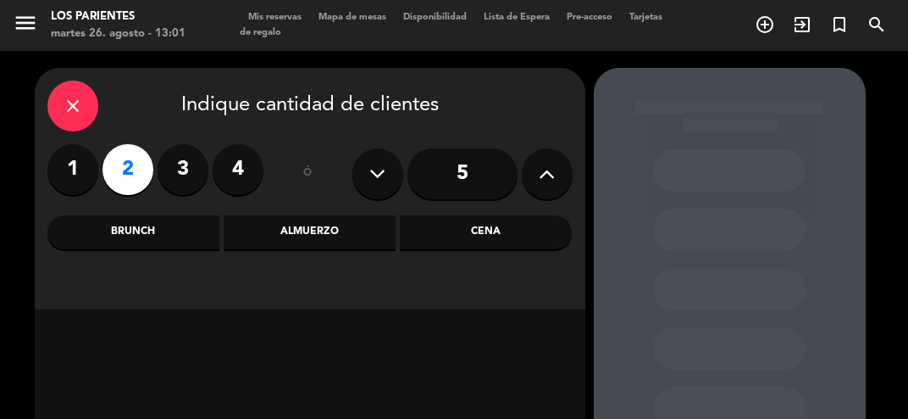
click at [325, 230] on div "Almuerzo" at bounding box center [310, 232] width 172 height 34
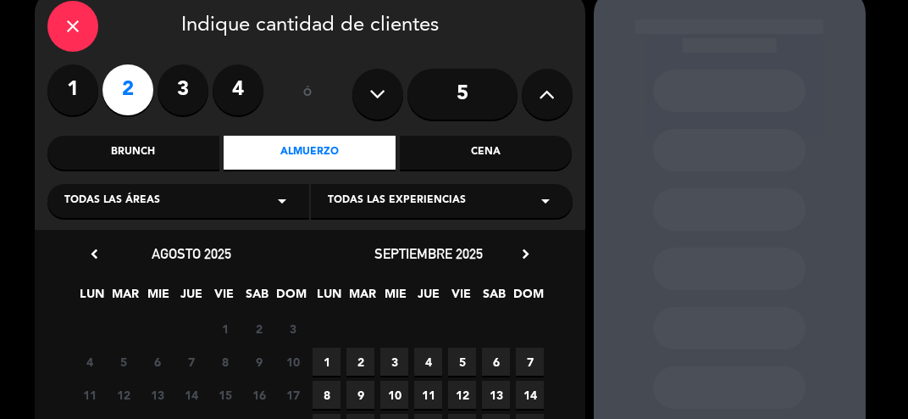
scroll to position [191, 0]
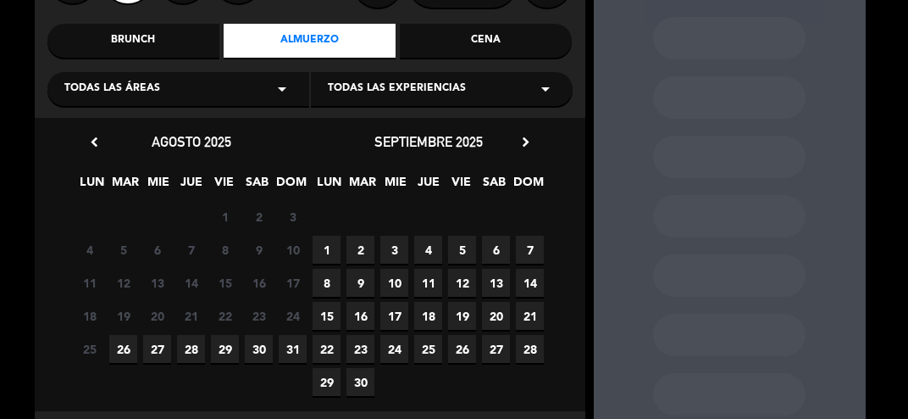
click at [230, 352] on span "29" at bounding box center [225, 349] width 28 height 28
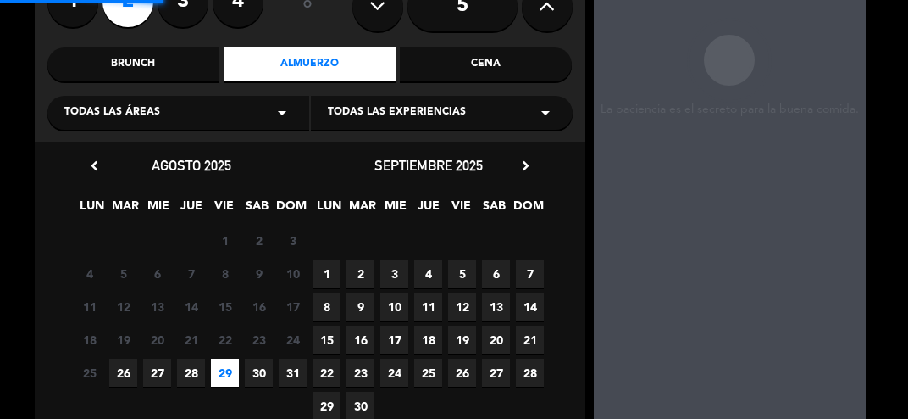
scroll to position [68, 0]
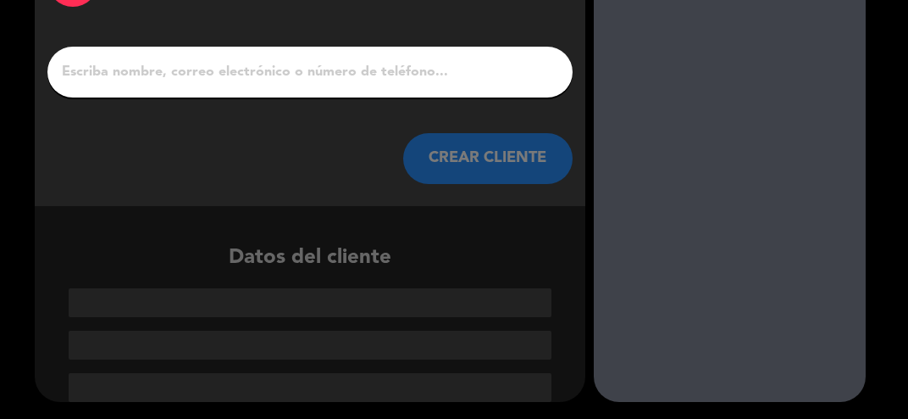
scroll to position [47, 0]
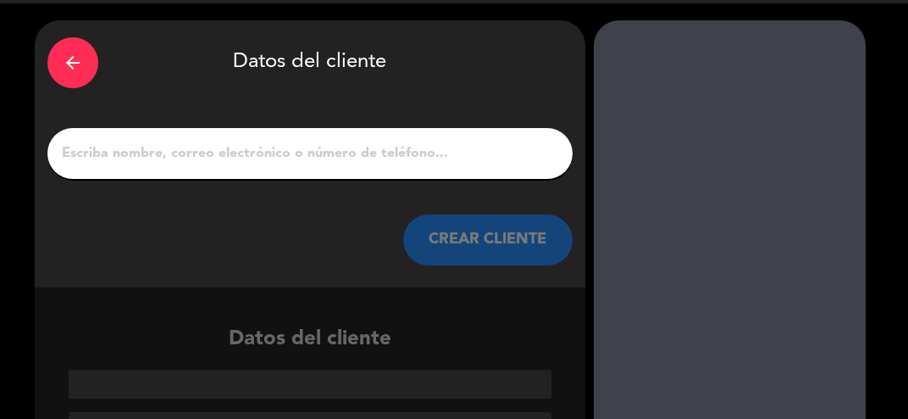
click at [418, 163] on input "1" at bounding box center [310, 154] width 500 height 24
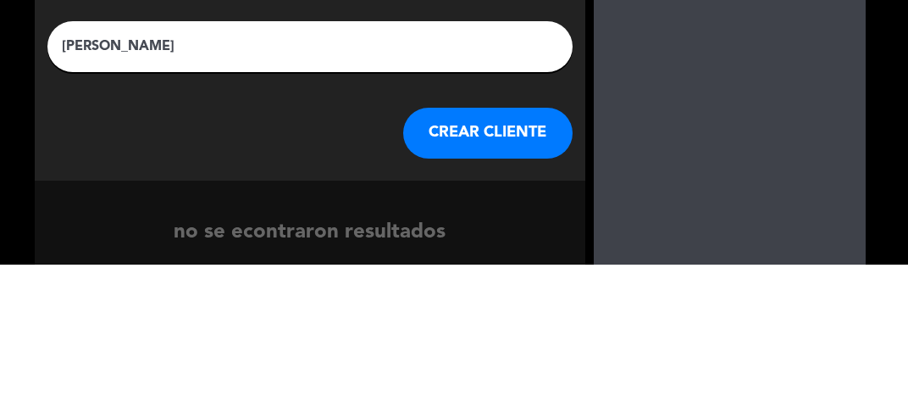
type input "[PERSON_NAME]"
click at [888, 207] on div "arrow_back Datos del cliente [PERSON_NAME] CREAR CLIENTE no se econtraron resul…" at bounding box center [454, 280] width 908 height 458
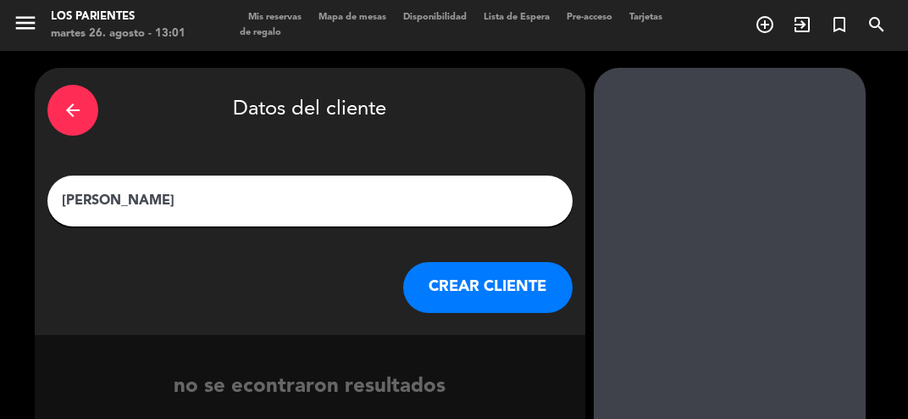
click at [478, 295] on button "CREAR CLIENTE" at bounding box center [487, 287] width 169 height 51
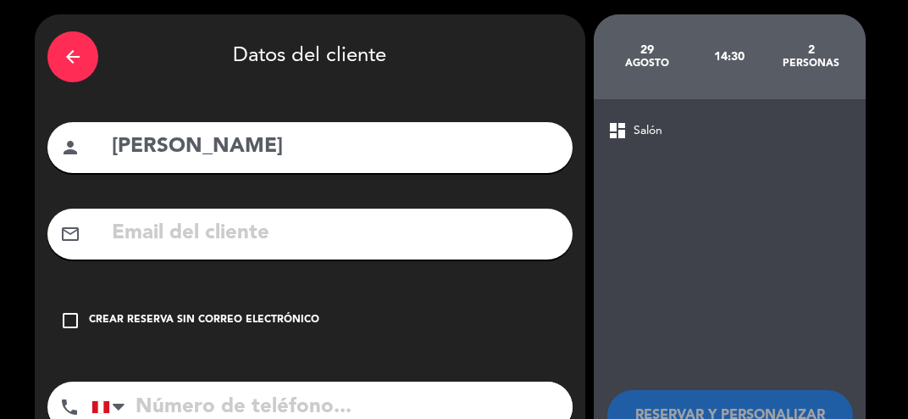
scroll to position [90, 0]
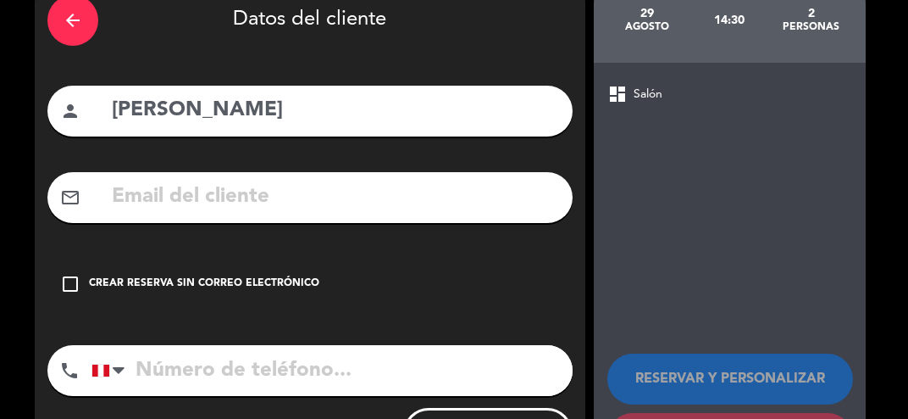
click at [266, 286] on div "Crear reserva sin correo electrónico" at bounding box center [204, 283] width 230 height 17
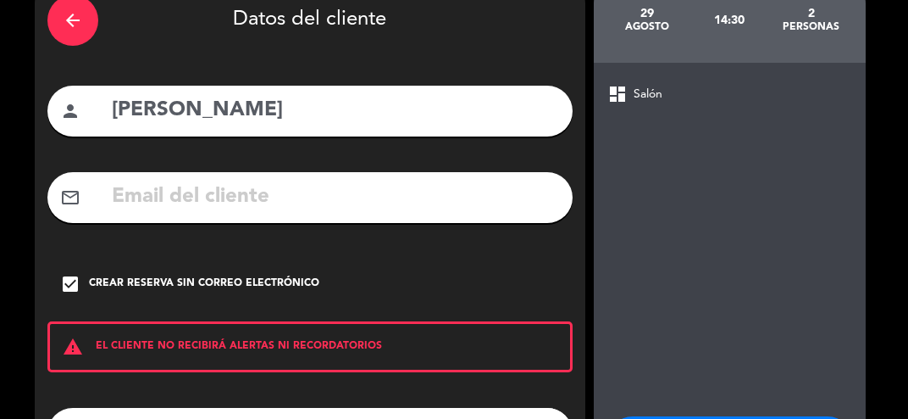
scroll to position [153, 0]
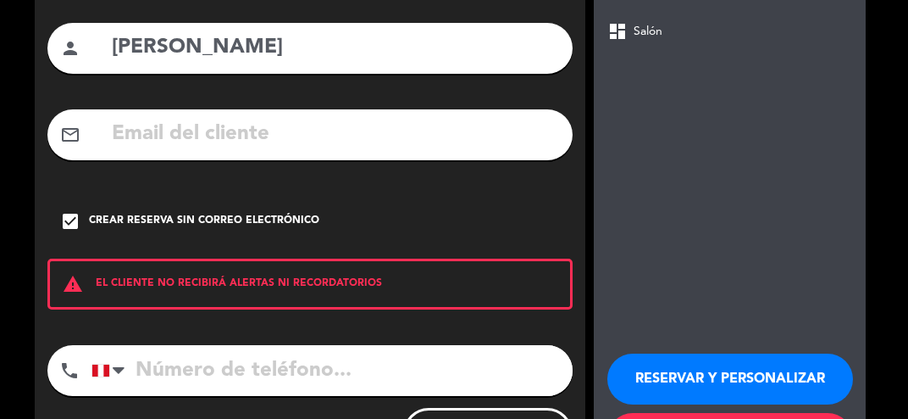
click at [369, 362] on input "tel" at bounding box center [332, 370] width 481 height 51
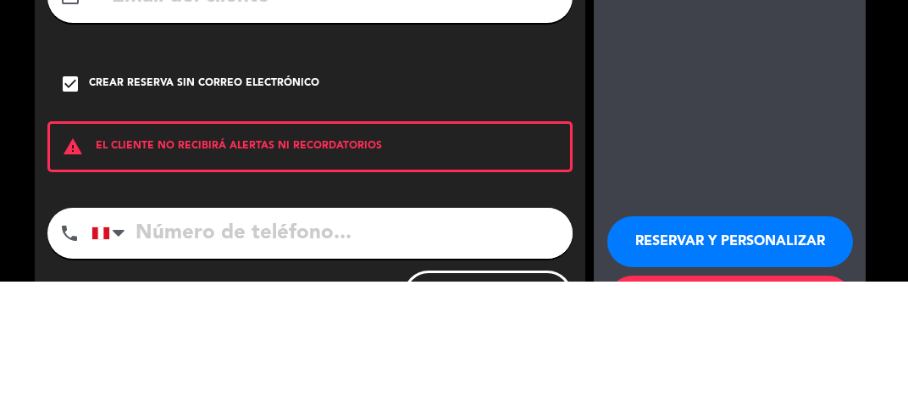
scroll to position [17, 0]
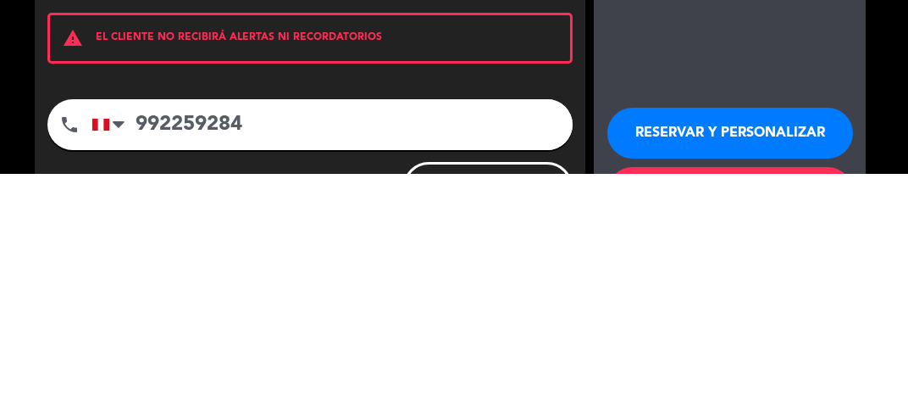
type input "992259284"
click at [590, 304] on booking-flow-client-selector "arrow_back Datos del cliente person [PERSON_NAME] mail_outline check_box Crear …" at bounding box center [314, 199] width 559 height 569
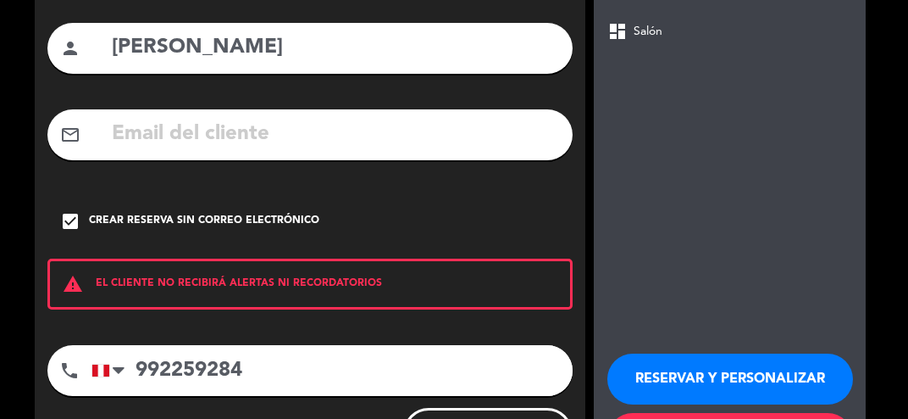
click at [741, 359] on button "RESERVAR Y PERSONALIZAR" at bounding box center [731, 378] width 246 height 51
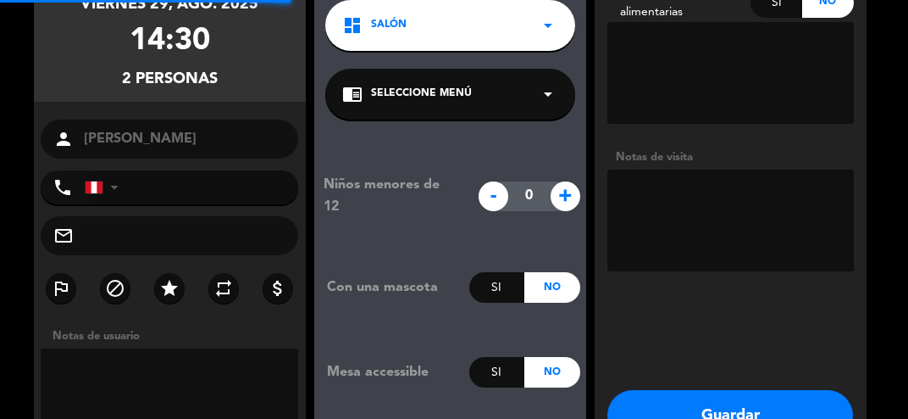
type input "[PHONE_NUMBER]"
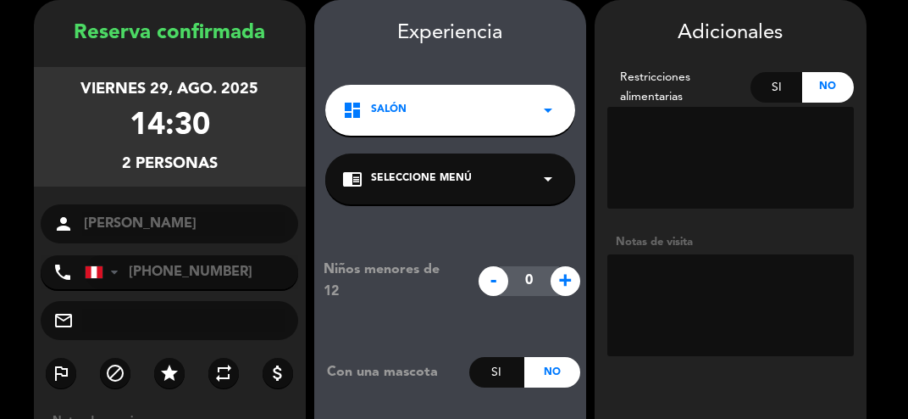
click at [705, 308] on textarea at bounding box center [731, 305] width 247 height 102
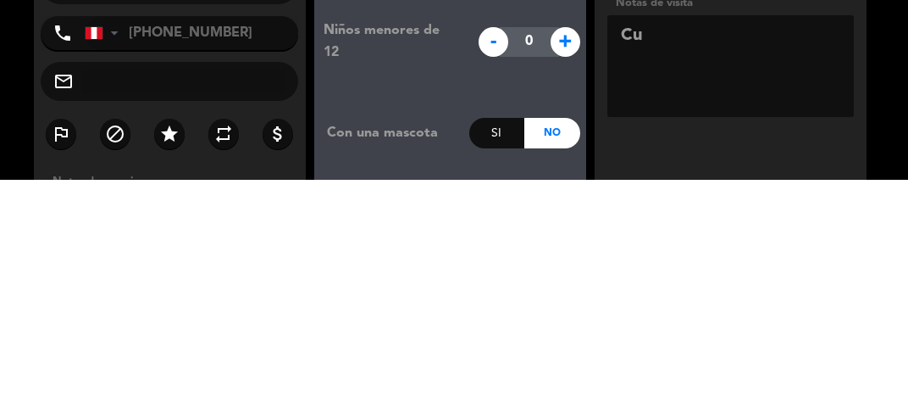
type textarea "C"
type textarea "Bigbox gourmet Cumpleanos"
click at [873, 334] on booking-confirmed "Reserva confirmada [DATE] 14:30 2 personas person [PERSON_NAME] phone [GEOGRAPH…" at bounding box center [454, 296] width 874 height 593
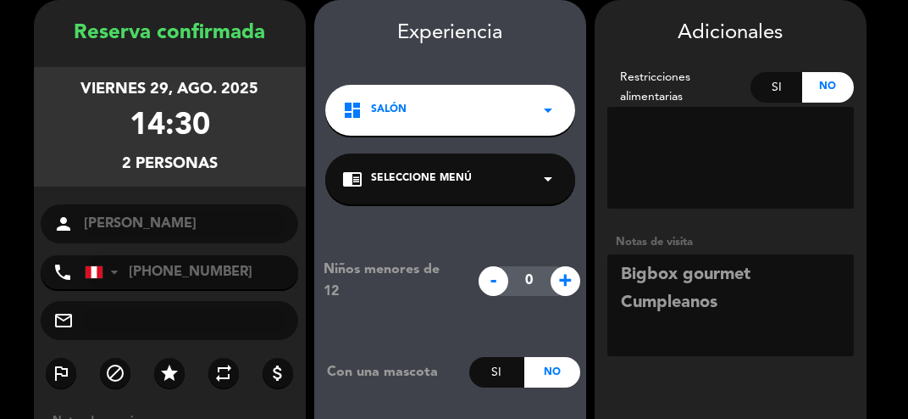
scroll to position [180, 0]
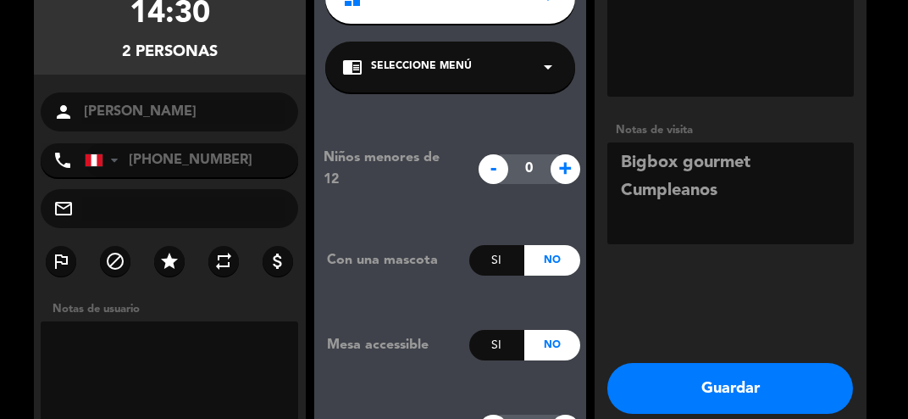
click at [785, 397] on button "Guardar" at bounding box center [731, 388] width 246 height 51
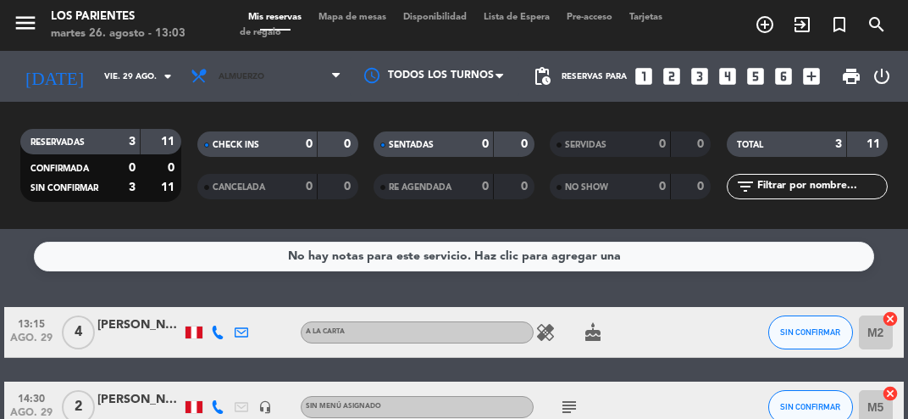
click at [314, 86] on span "Almuerzo" at bounding box center [266, 76] width 168 height 37
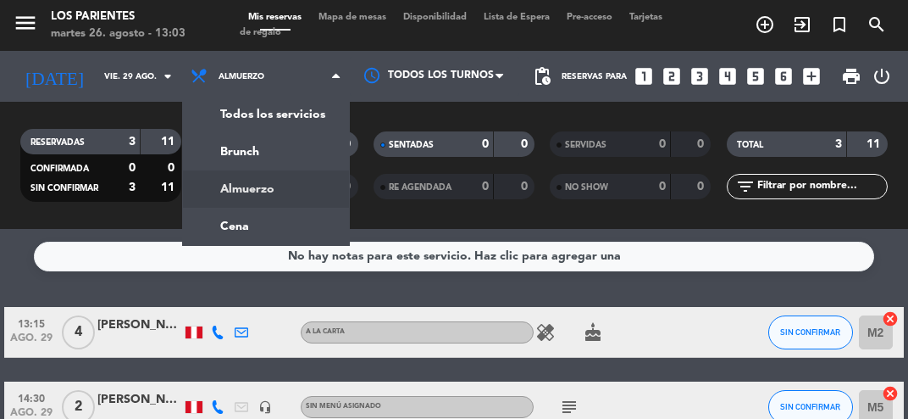
click at [286, 231] on ng-component "menu Los Parientes [DATE] 26. agosto - 13:03 Mis reservas Mapa de mesas Disponi…" at bounding box center [454, 209] width 908 height 419
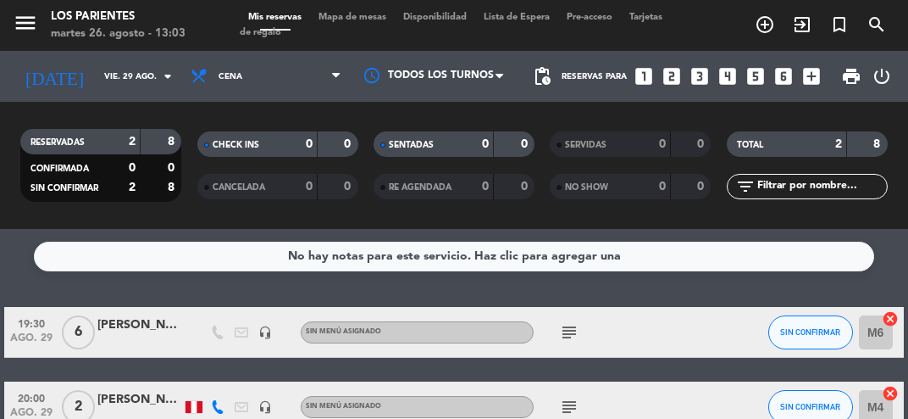
scroll to position [16, 0]
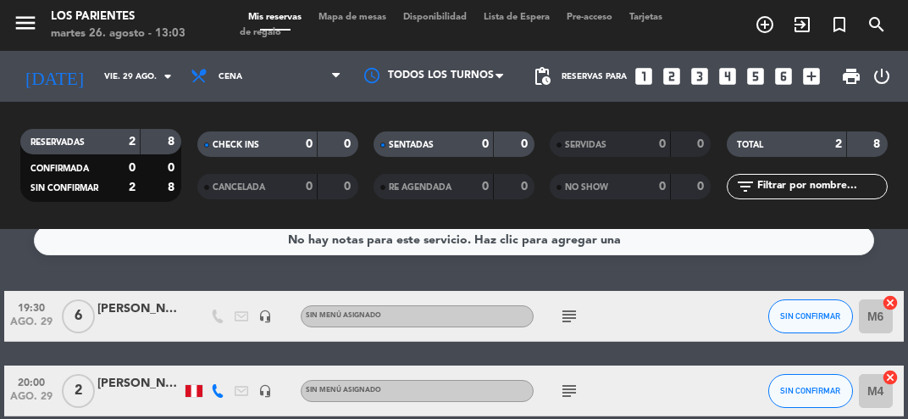
click at [176, 73] on icon "arrow_drop_down" at bounding box center [168, 76] width 20 height 20
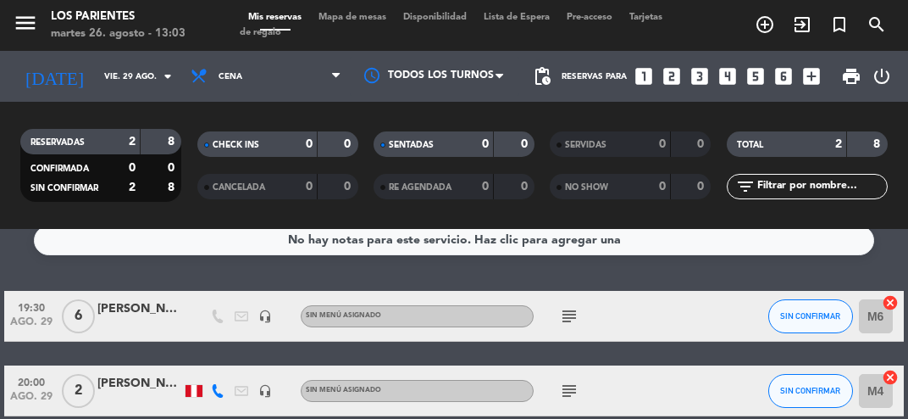
type input "mié. 27 ago."
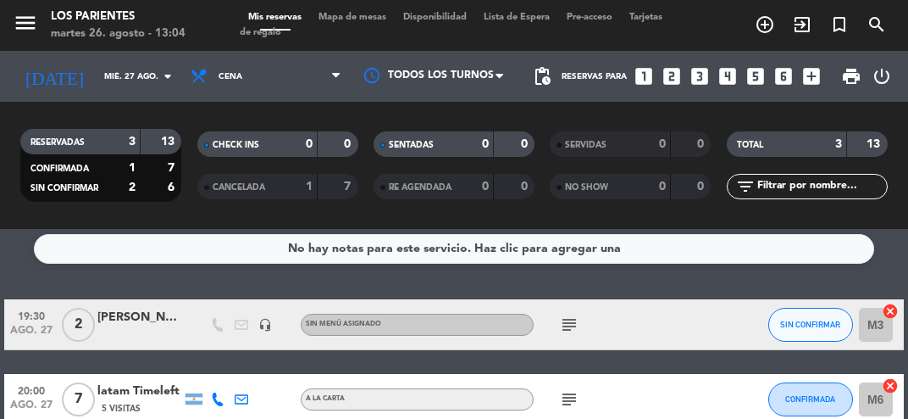
scroll to position [0, 0]
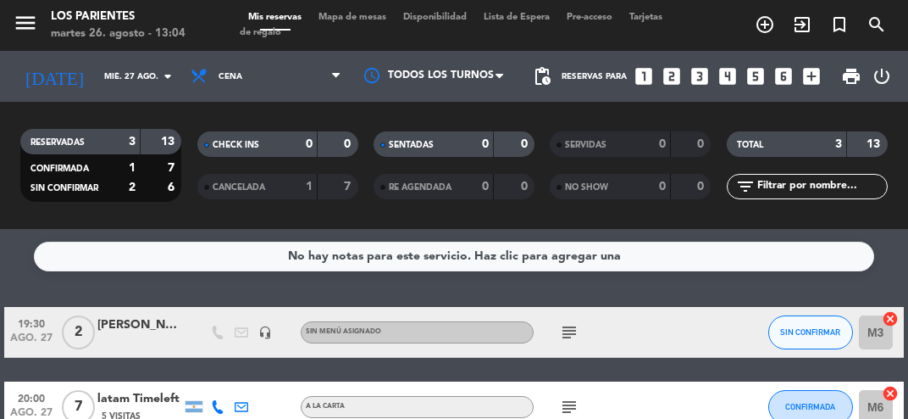
click at [679, 77] on icon "looks_two" at bounding box center [672, 76] width 22 height 22
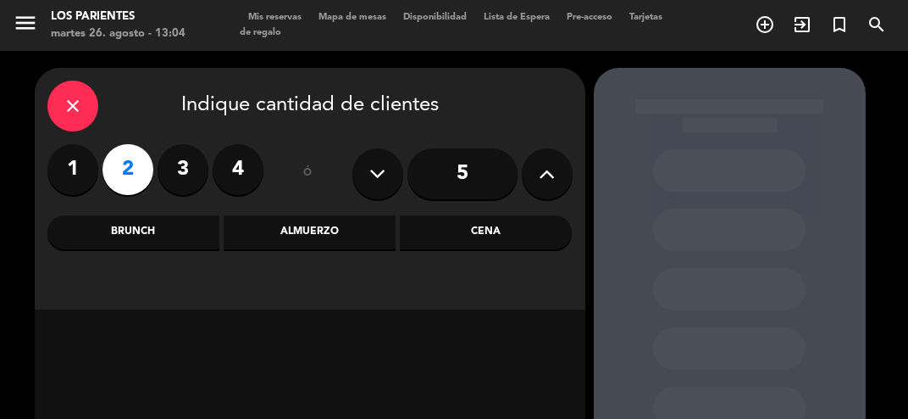
click at [477, 231] on div "Cena" at bounding box center [486, 232] width 172 height 34
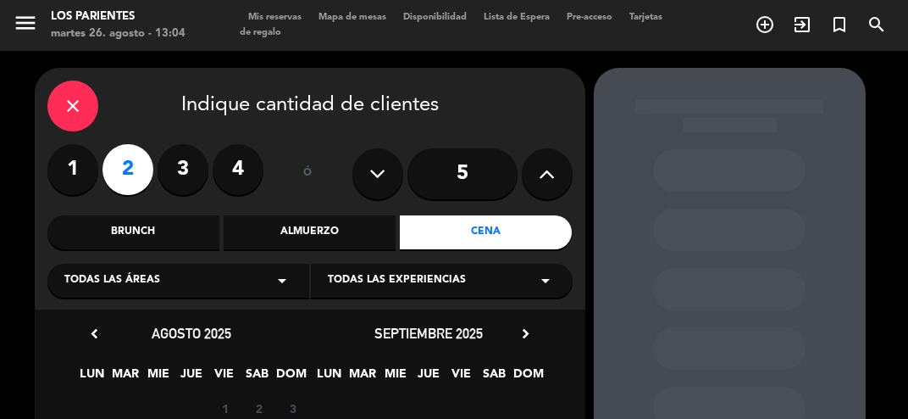
scroll to position [191, 0]
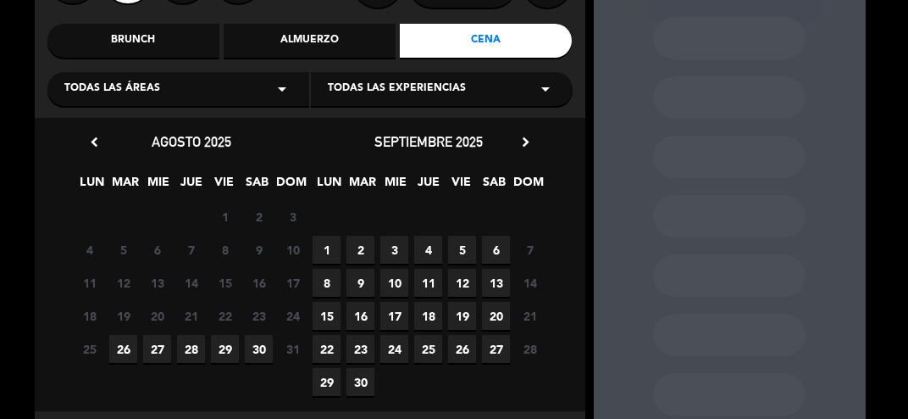
click at [225, 349] on span "29" at bounding box center [225, 349] width 28 height 28
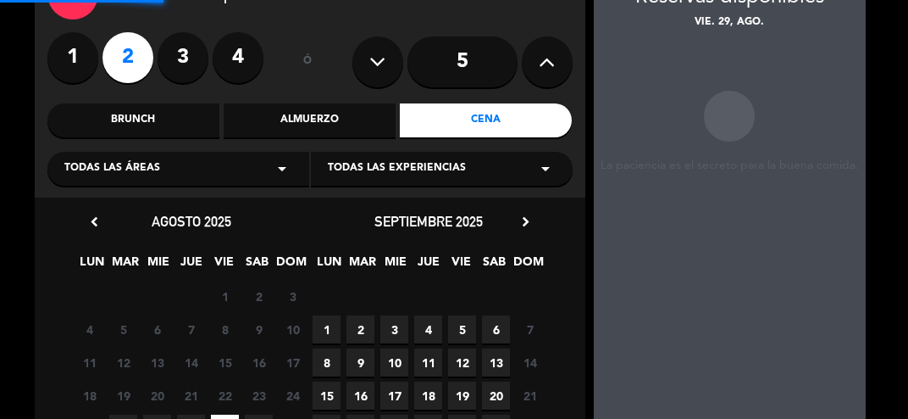
scroll to position [68, 0]
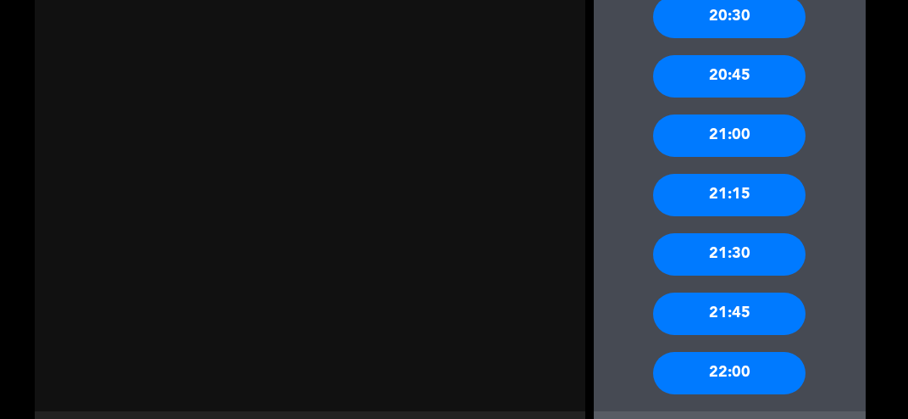
click at [782, 374] on div "22:00" at bounding box center [729, 373] width 153 height 42
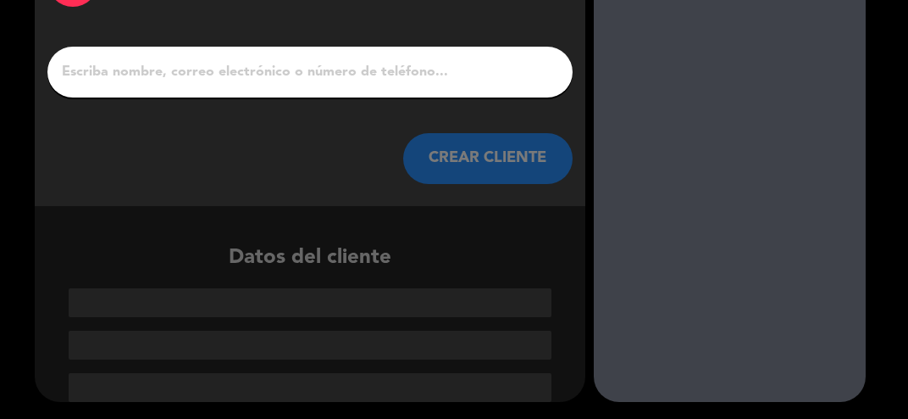
scroll to position [47, 0]
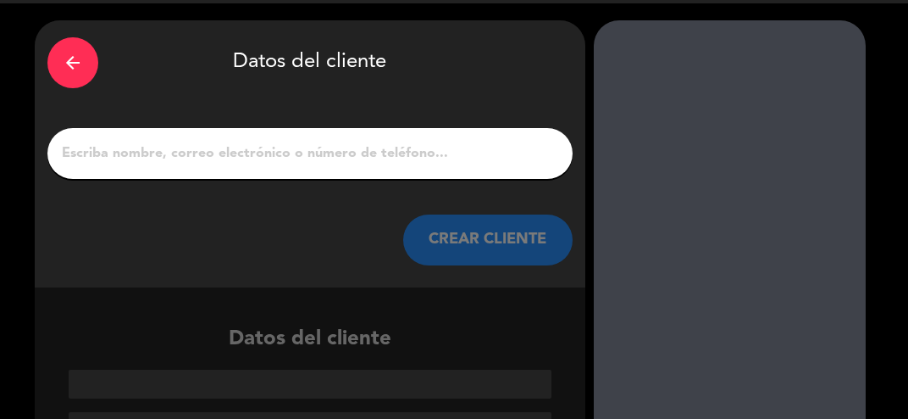
click at [70, 54] on icon "arrow_back" at bounding box center [73, 63] width 20 height 20
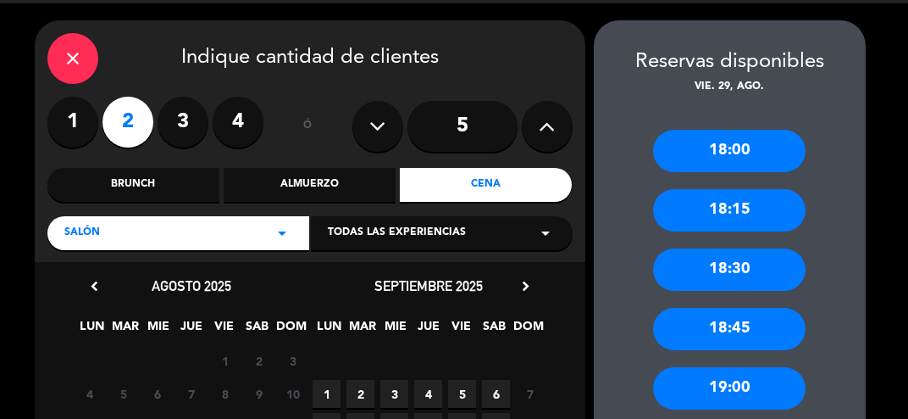
scroll to position [774, 0]
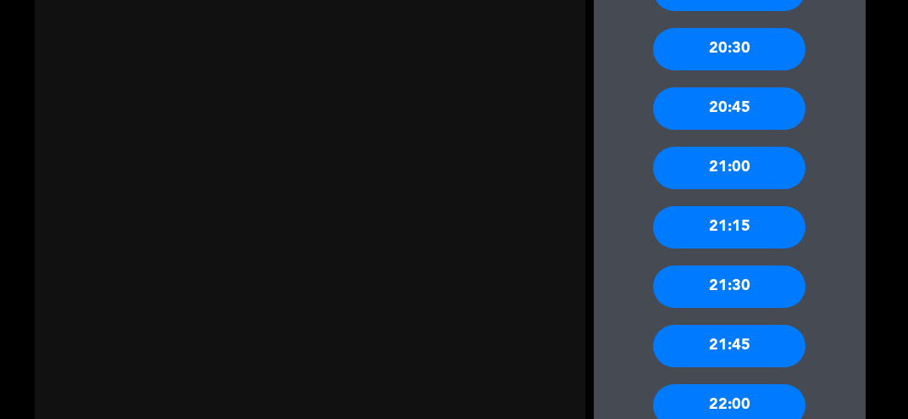
click at [749, 173] on div "21:00" at bounding box center [729, 168] width 153 height 42
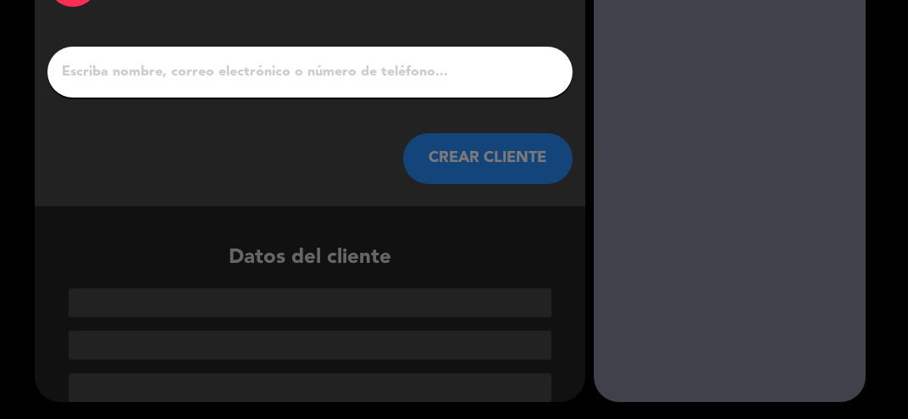
scroll to position [47, 0]
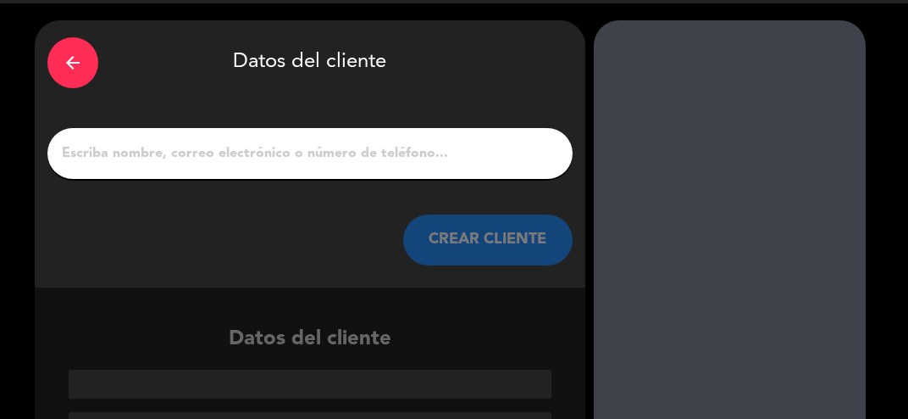
click at [464, 161] on input "1" at bounding box center [310, 154] width 500 height 24
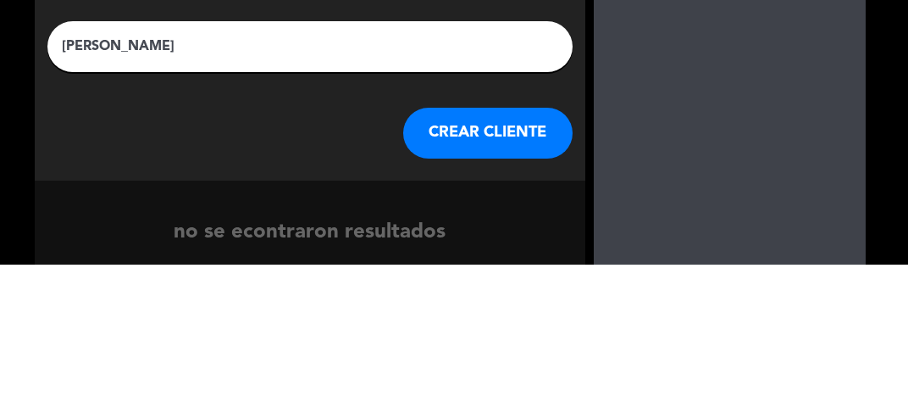
type input "[PERSON_NAME]"
click at [597, 173] on div at bounding box center [730, 280] width 272 height 424
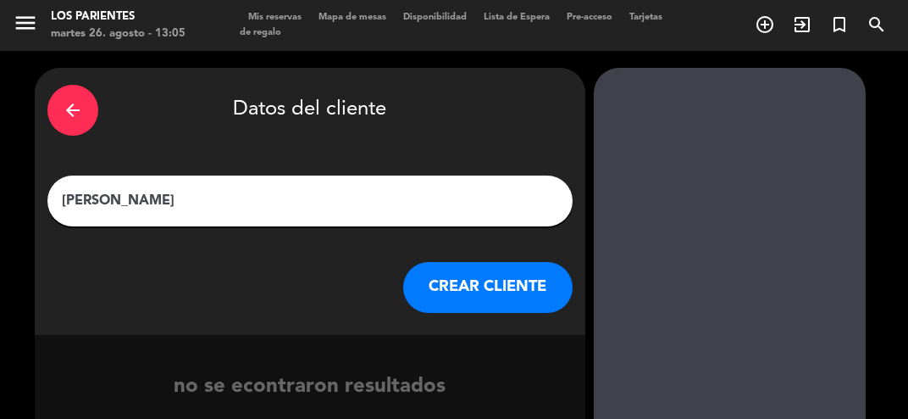
click at [535, 290] on button "CREAR CLIENTE" at bounding box center [487, 287] width 169 height 51
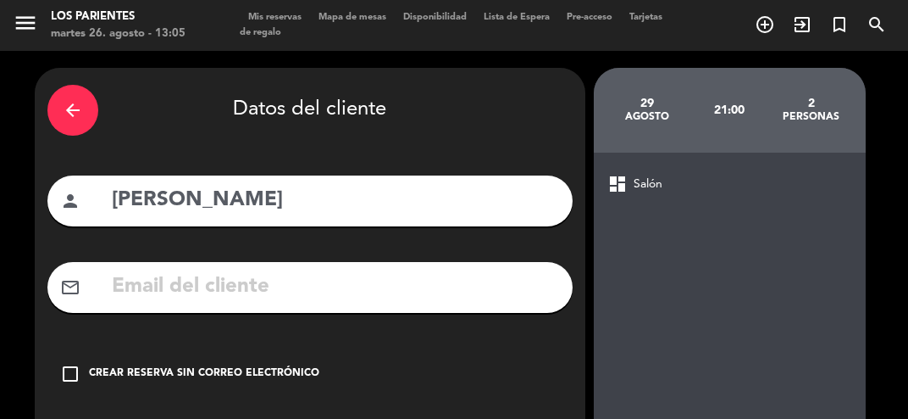
click at [295, 366] on div "Crear reserva sin correo electrónico" at bounding box center [204, 373] width 230 height 17
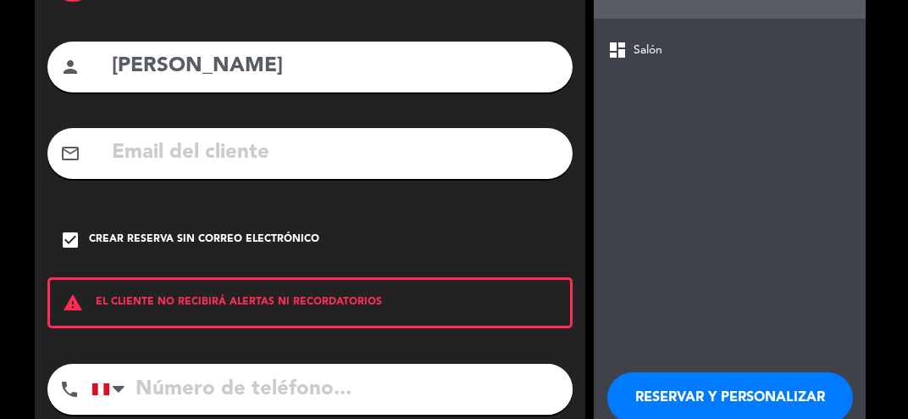
scroll to position [153, 0]
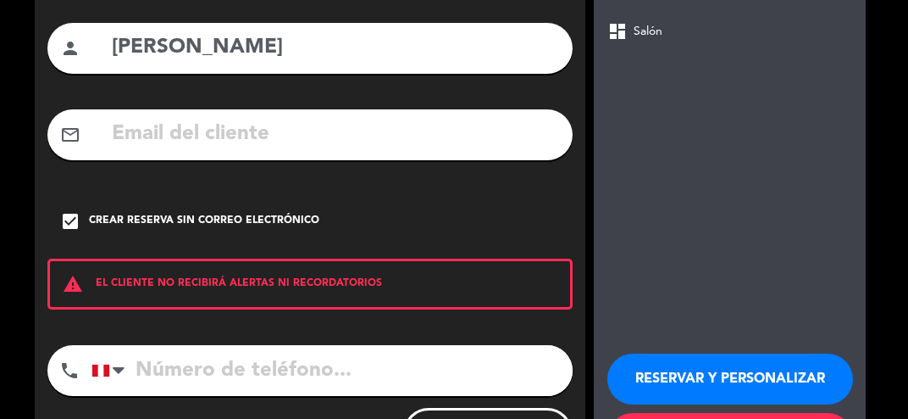
click at [855, 159] on div "dashboard Salón RESERVAR Y PERSONALIZAR RESERVAR Y TERMINAR" at bounding box center [730, 242] width 272 height 484
click at [783, 383] on button "RESERVAR Y PERSONALIZAR" at bounding box center [731, 378] width 246 height 51
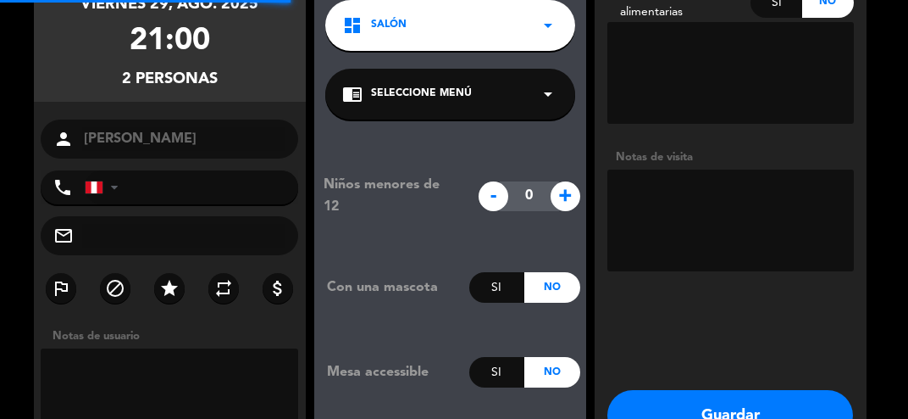
scroll to position [68, 0]
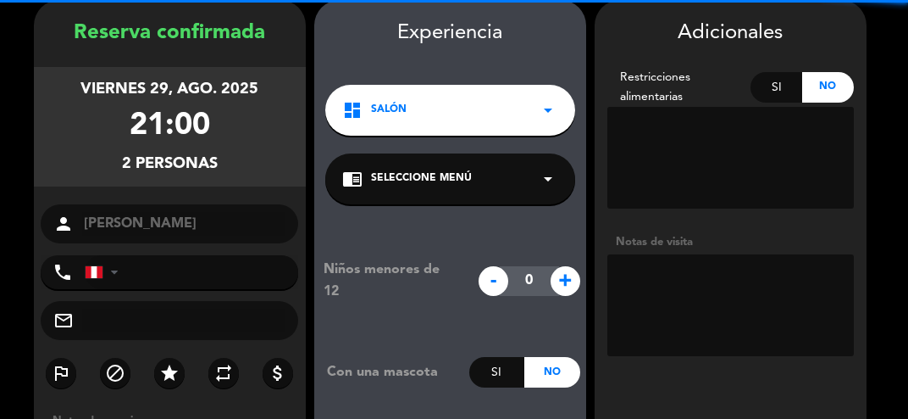
click at [729, 304] on textarea at bounding box center [731, 305] width 247 height 102
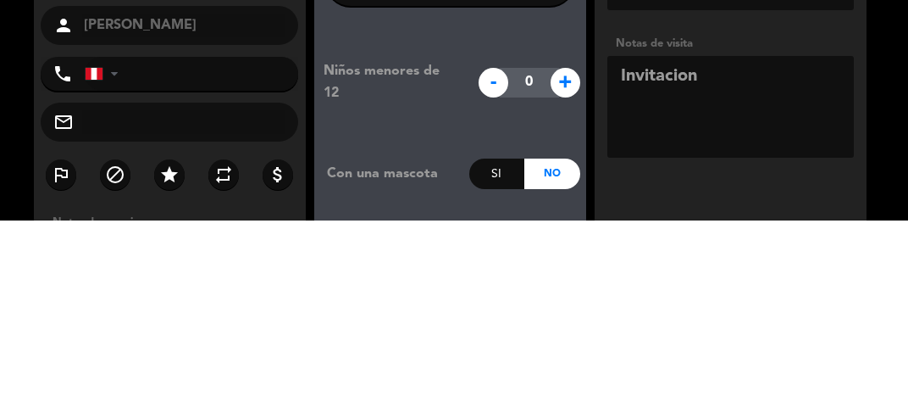
type textarea "Invitacion"
click at [884, 288] on booking-confirmed "Reserva confirmada [DATE] 21:00 2 personas person Uchi [PERSON_NAME] phone [GEO…" at bounding box center [454, 296] width 874 height 593
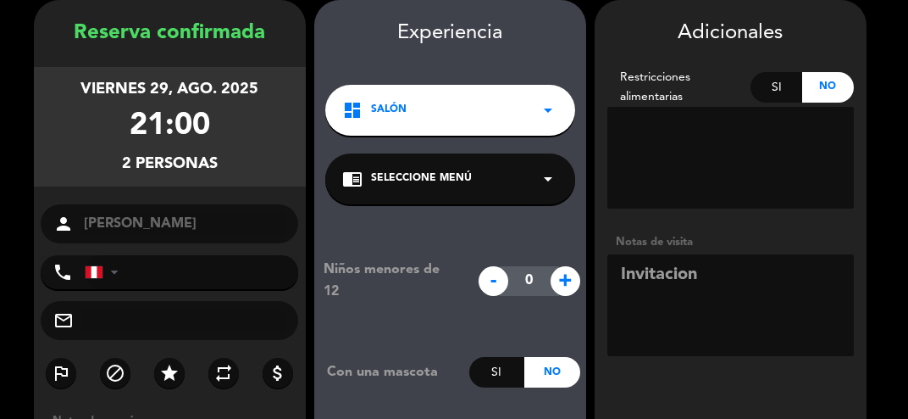
scroll to position [180, 0]
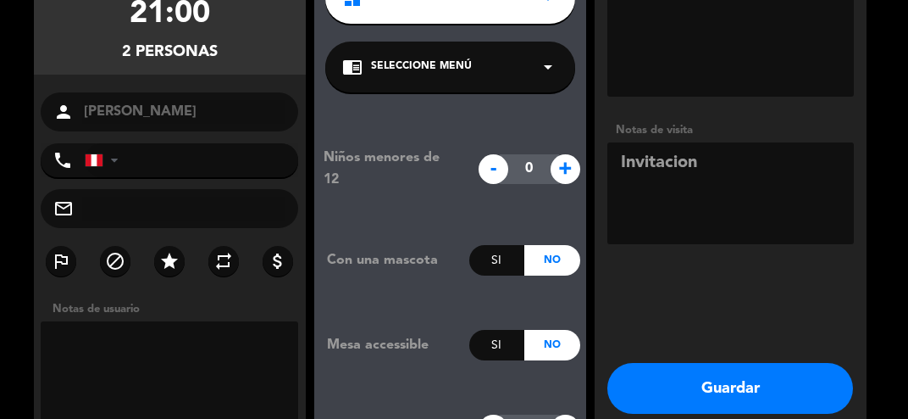
click at [788, 397] on button "Guardar" at bounding box center [731, 388] width 246 height 51
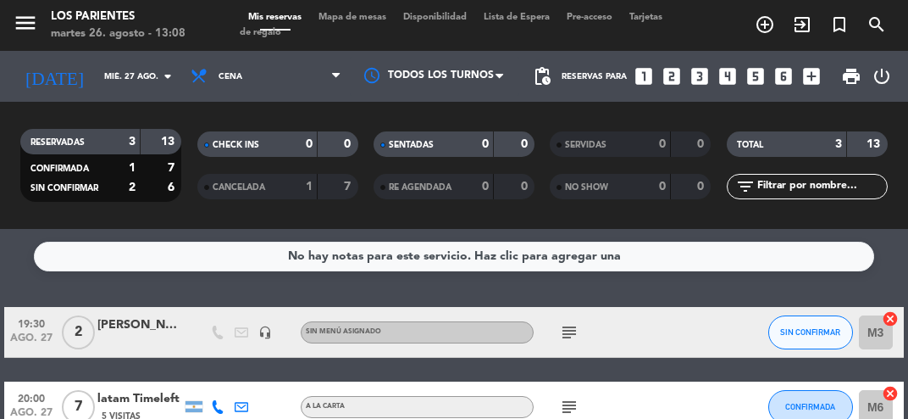
click at [169, 77] on icon "arrow_drop_down" at bounding box center [168, 76] width 20 height 20
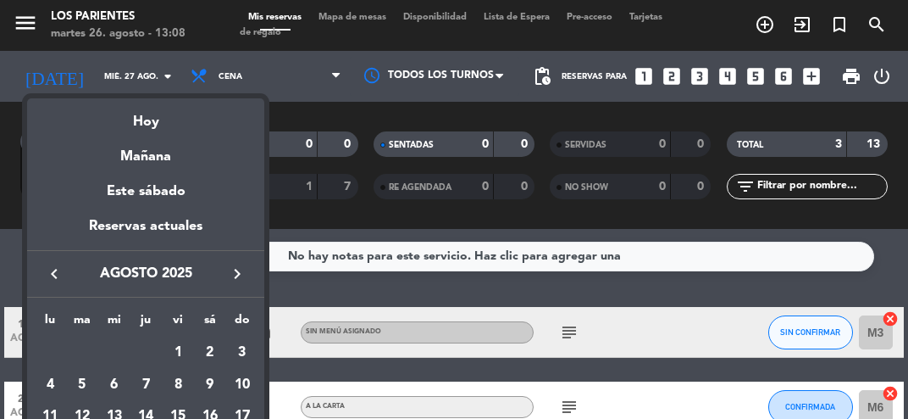
click at [207, 137] on div "Mañana" at bounding box center [145, 150] width 237 height 35
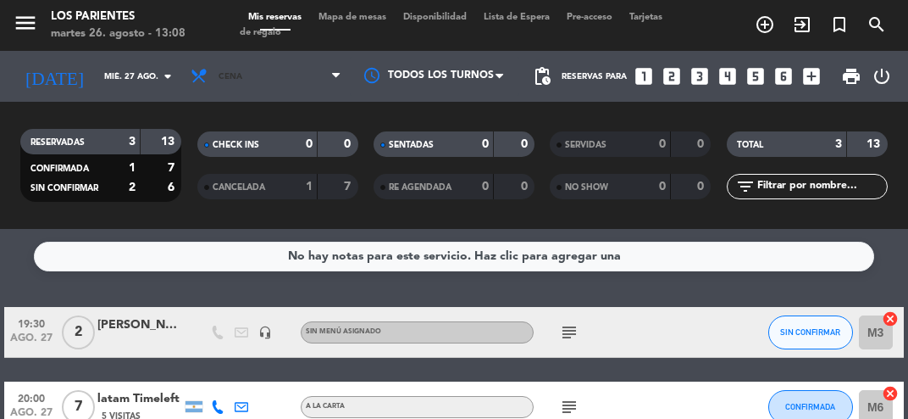
click at [329, 78] on span "Cena" at bounding box center [266, 76] width 168 height 37
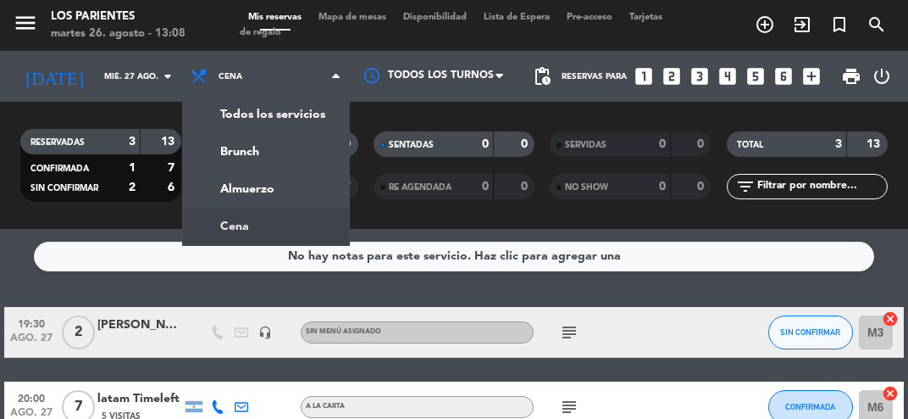
click at [305, 191] on div "menu Los Parientes [DATE] 26. agosto - 13:08 Mis reservas Mapa de mesas Disponi…" at bounding box center [454, 114] width 908 height 229
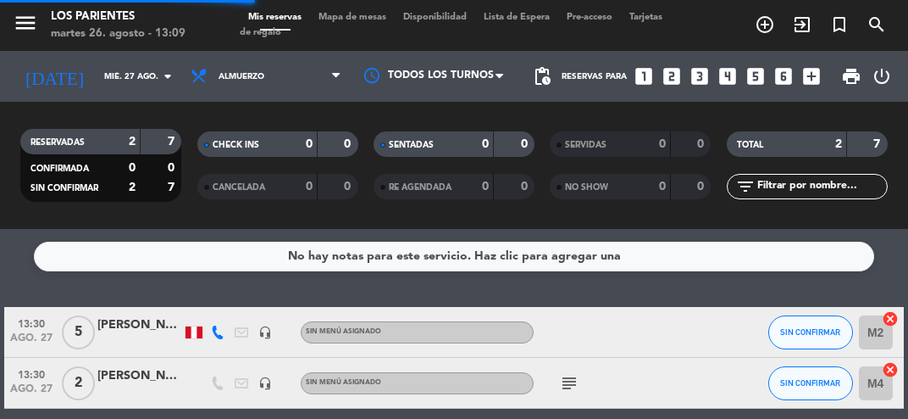
click at [158, 71] on icon "arrow_drop_down" at bounding box center [168, 76] width 20 height 20
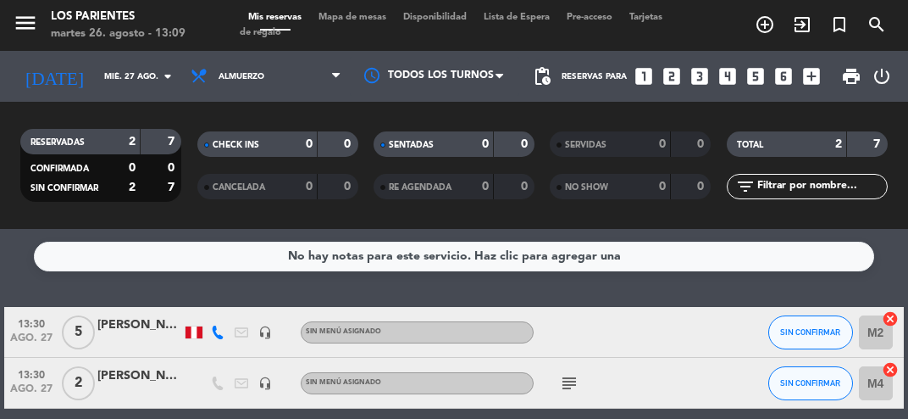
type input "[DATE]"
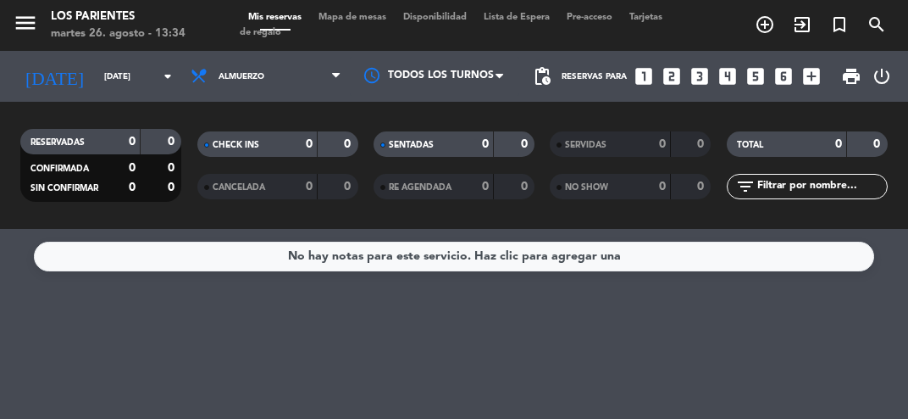
click at [384, 16] on span "Mapa de mesas" at bounding box center [352, 17] width 85 height 9
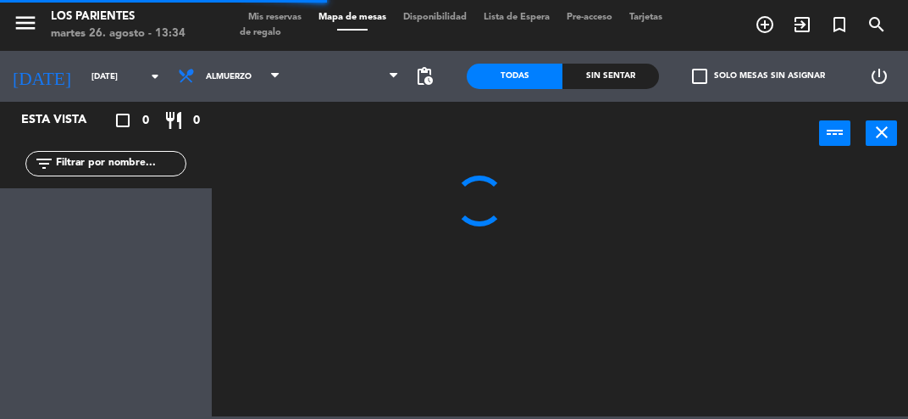
click at [299, 19] on span "Mis reservas" at bounding box center [275, 17] width 70 height 9
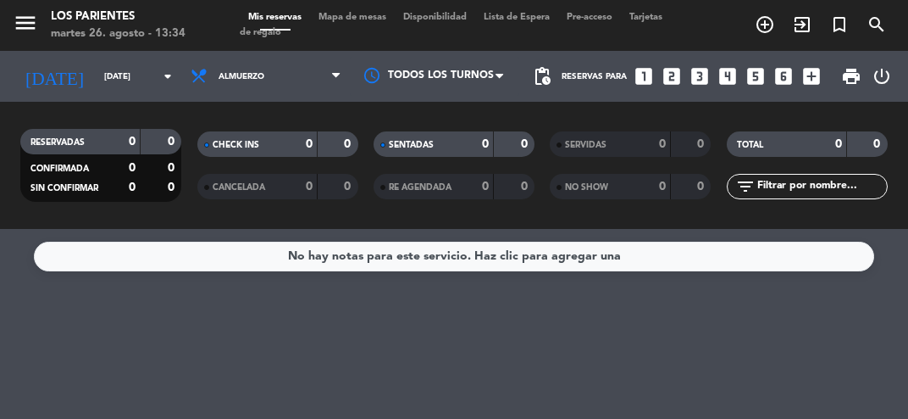
click at [358, 14] on span "Mapa de mesas" at bounding box center [352, 17] width 85 height 9
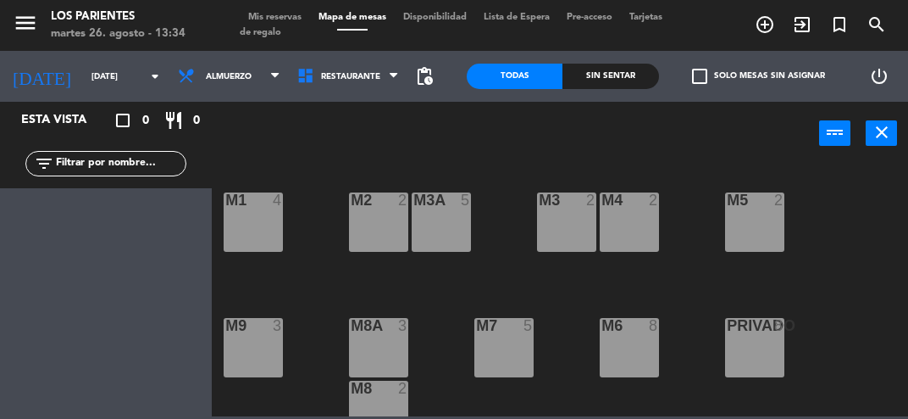
click at [379, 224] on div "M2 2" at bounding box center [378, 221] width 59 height 59
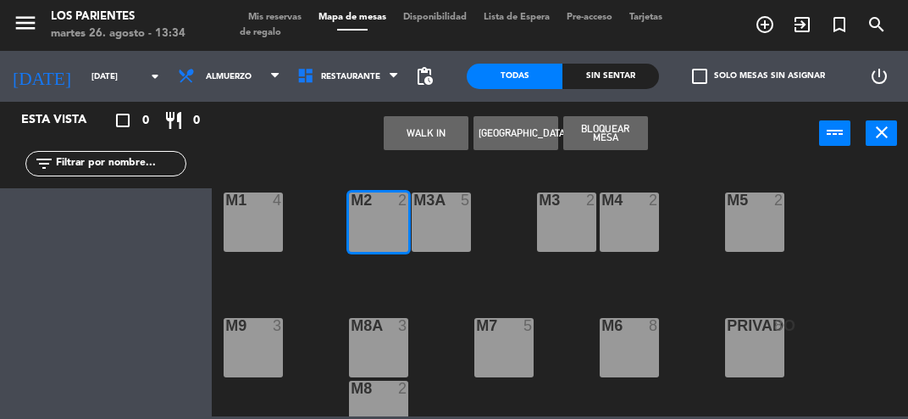
click at [450, 133] on button "WALK IN" at bounding box center [426, 133] width 85 height 34
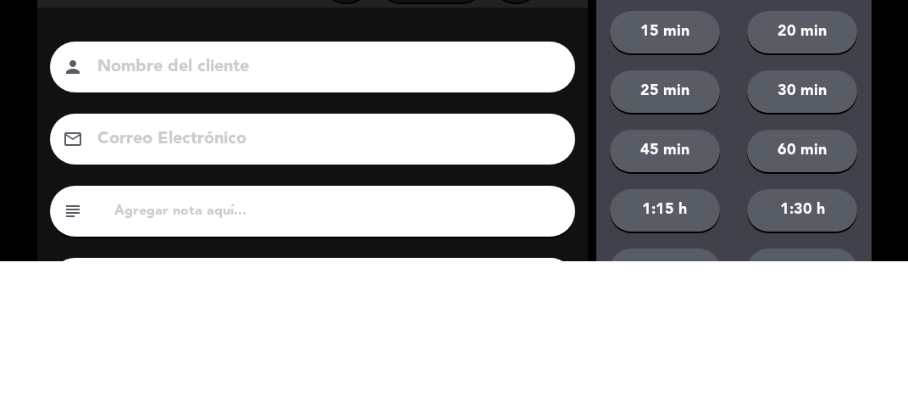
click at [588, 179] on div "close Indique cantidad de clientes 1 2 3 4 ó remove 5 add Nombre del cliente pe…" at bounding box center [454, 286] width 908 height 573
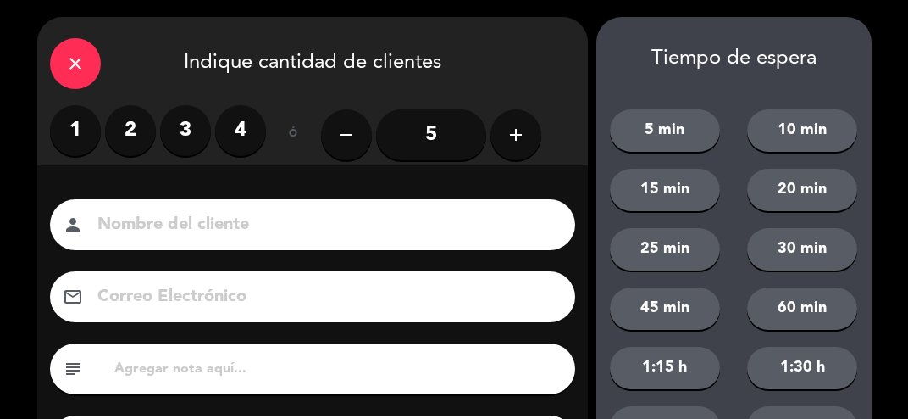
click at [198, 119] on label "3" at bounding box center [185, 130] width 51 height 51
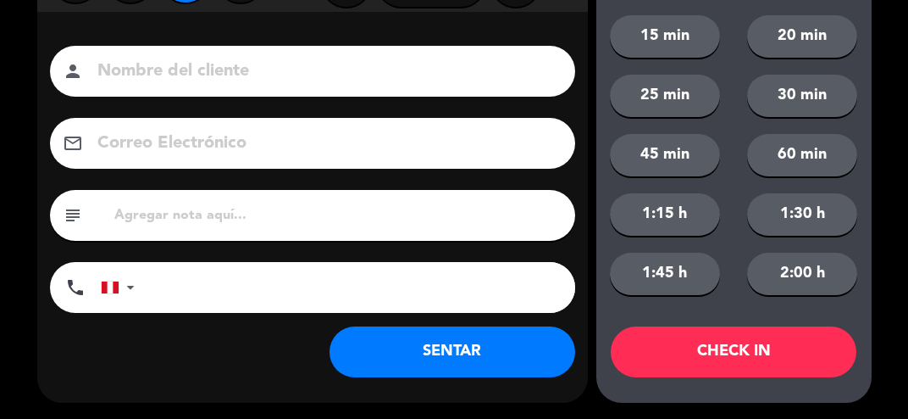
click at [491, 337] on button "SENTAR" at bounding box center [453, 351] width 246 height 51
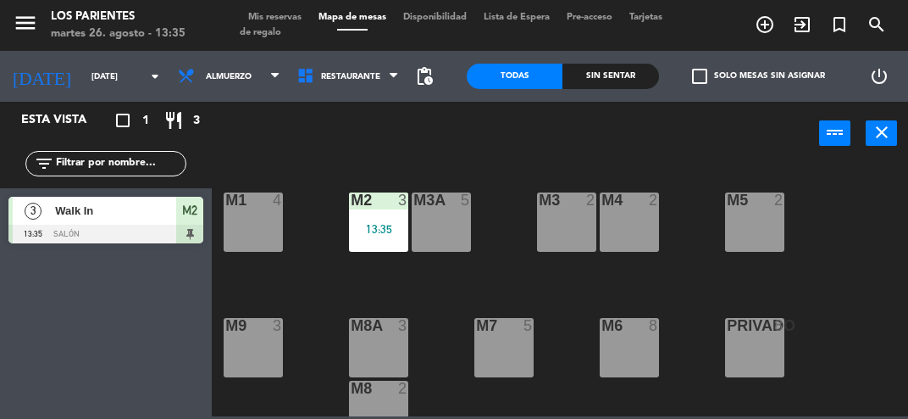
click at [637, 236] on div "M4 2" at bounding box center [629, 221] width 59 height 59
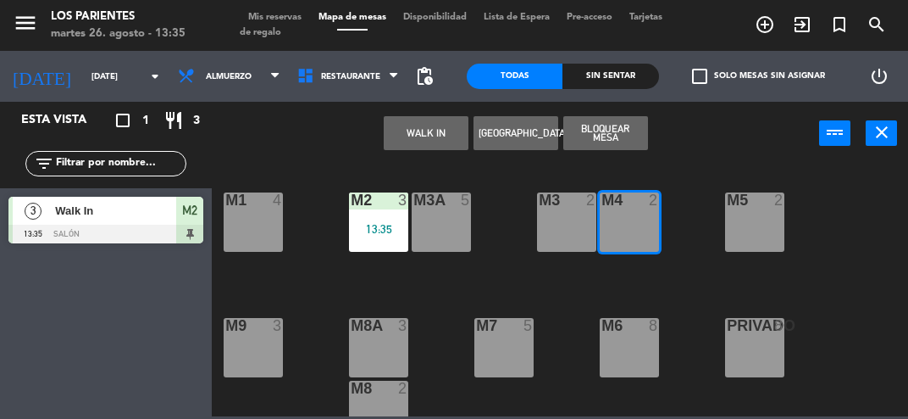
click at [443, 136] on button "WALK IN" at bounding box center [426, 133] width 85 height 34
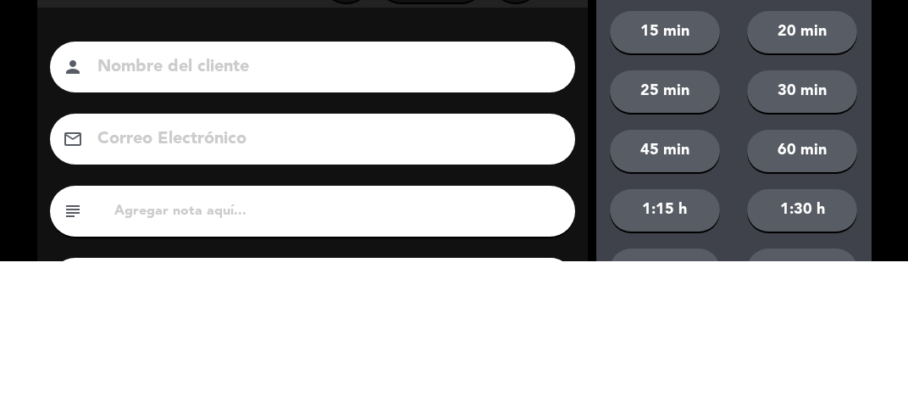
click at [29, 214] on div "close Indique cantidad de clientes 1 2 3 4 ó remove 5 add Nombre del cliente pe…" at bounding box center [454, 286] width 908 height 573
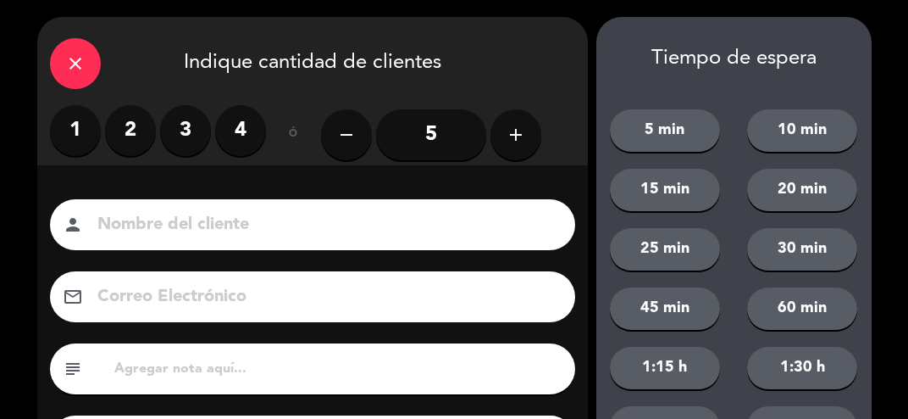
click at [150, 126] on label "2" at bounding box center [130, 130] width 51 height 51
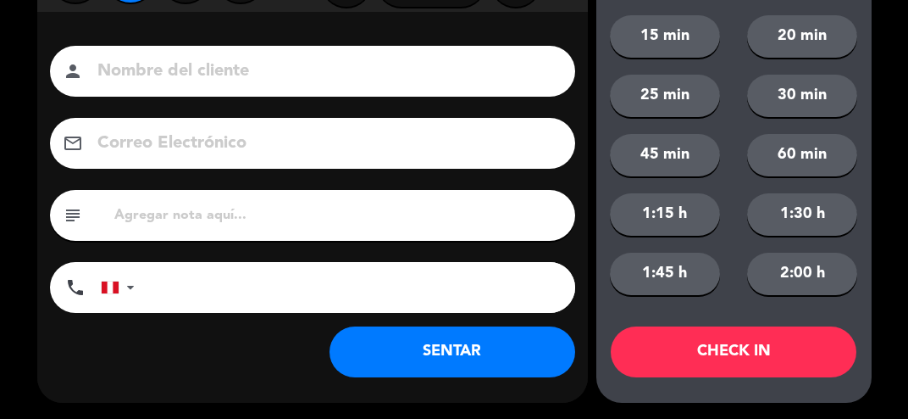
click at [503, 356] on button "SENTAR" at bounding box center [453, 351] width 246 height 51
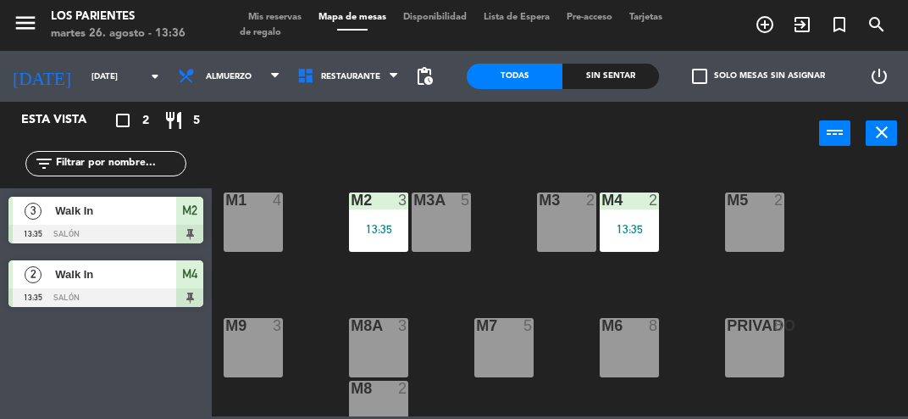
click at [384, 216] on div "M2 3 13:35" at bounding box center [378, 221] width 59 height 59
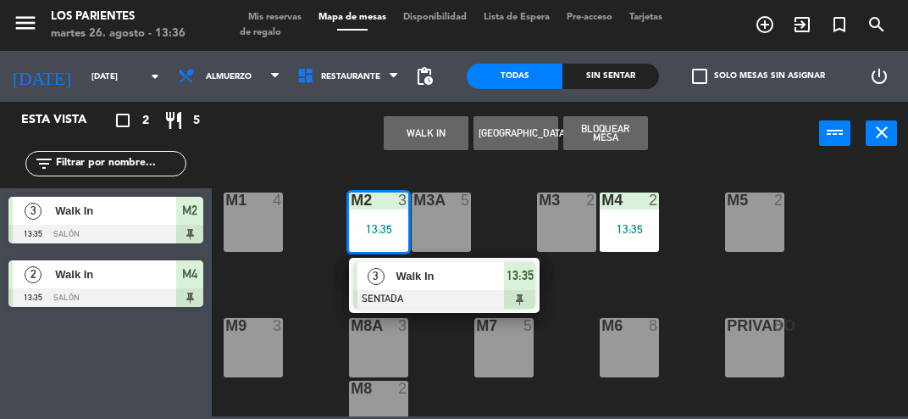
click at [440, 288] on div "Walk In" at bounding box center [449, 276] width 110 height 28
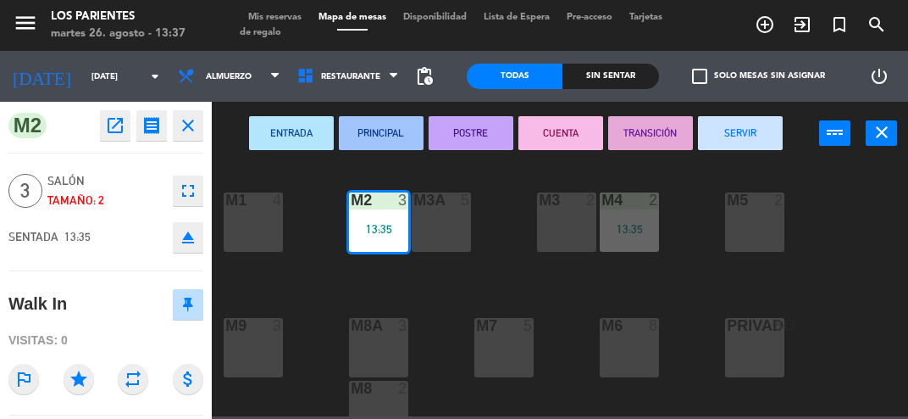
click at [866, 291] on div "M1 4 M2 3 13:35 M3 2 M4 2 13:35 M3A 5 M5 2 M8A 3 M9 3 M6 8 M7 5 PRIVADO 8 M8 2 …" at bounding box center [564, 289] width 687 height 253
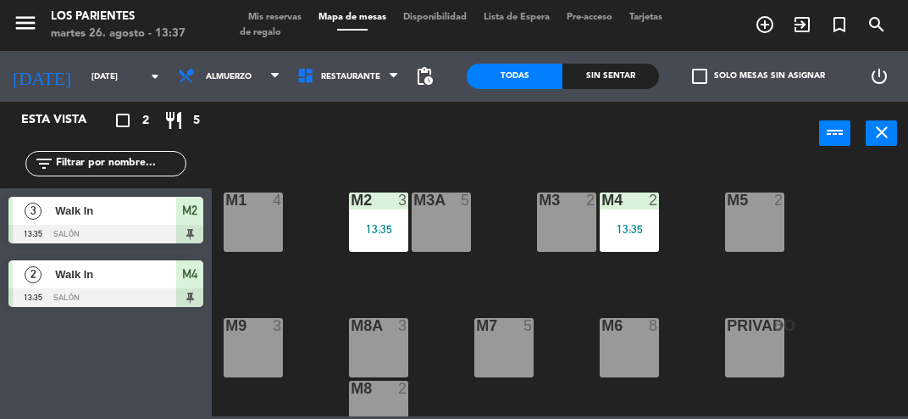
click at [288, 14] on span "Mis reservas" at bounding box center [275, 17] width 70 height 9
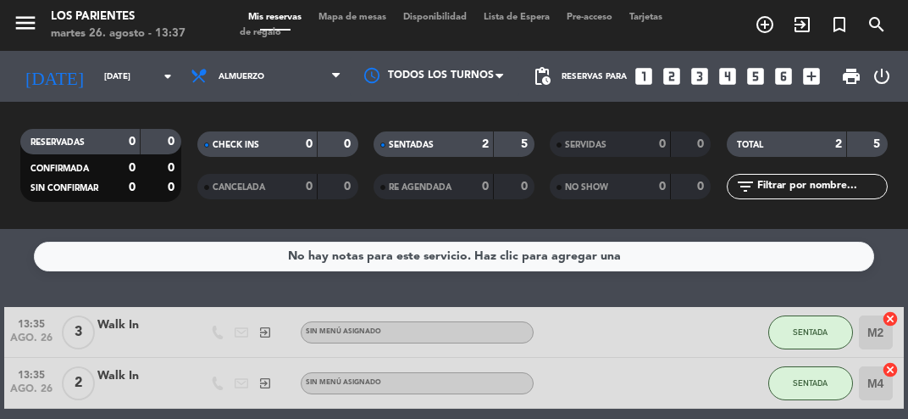
click at [146, 320] on div "Walk In" at bounding box center [139, 324] width 85 height 19
